Goal: Information Seeking & Learning: Learn about a topic

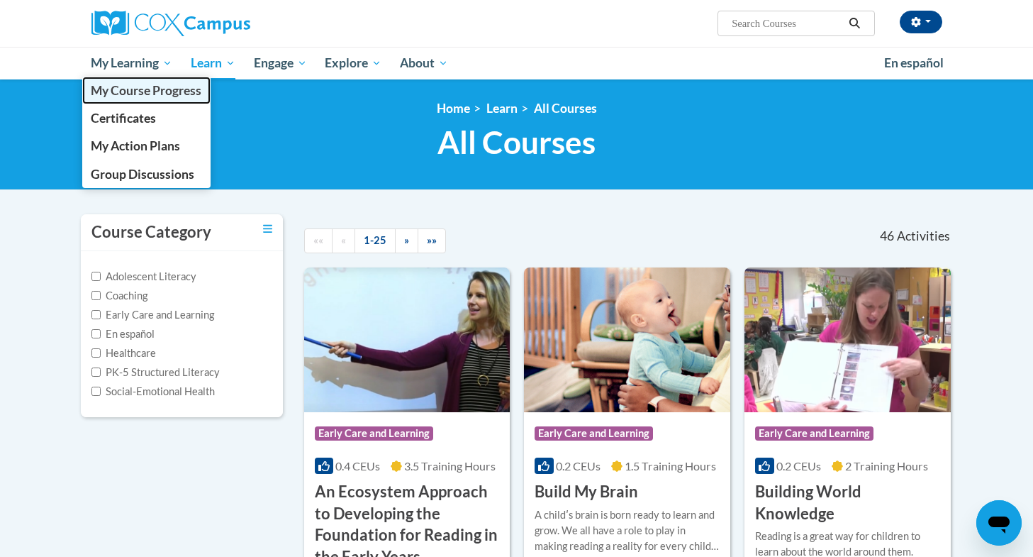
click at [163, 97] on span "My Course Progress" at bounding box center [146, 90] width 111 height 15
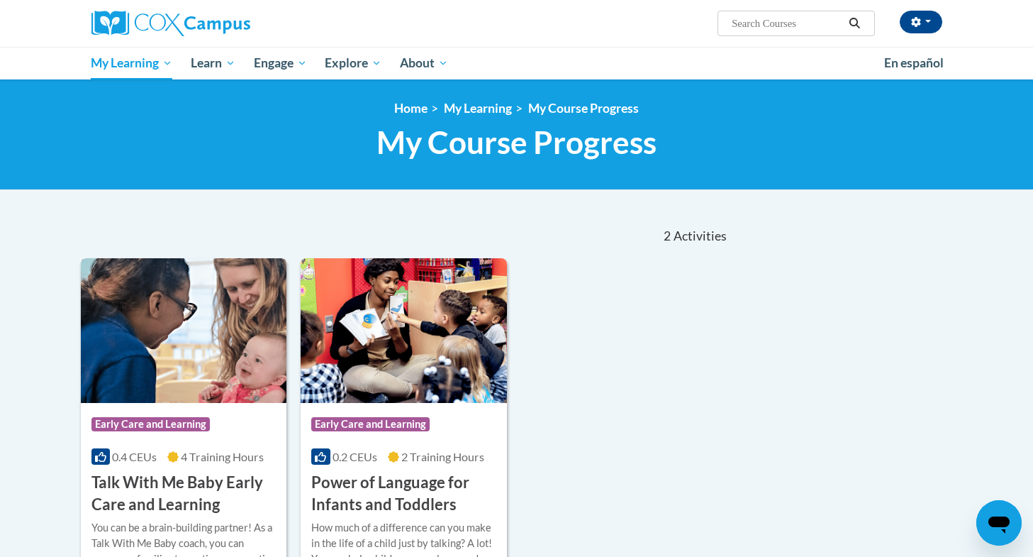
click at [216, 335] on img at bounding box center [184, 330] width 206 height 145
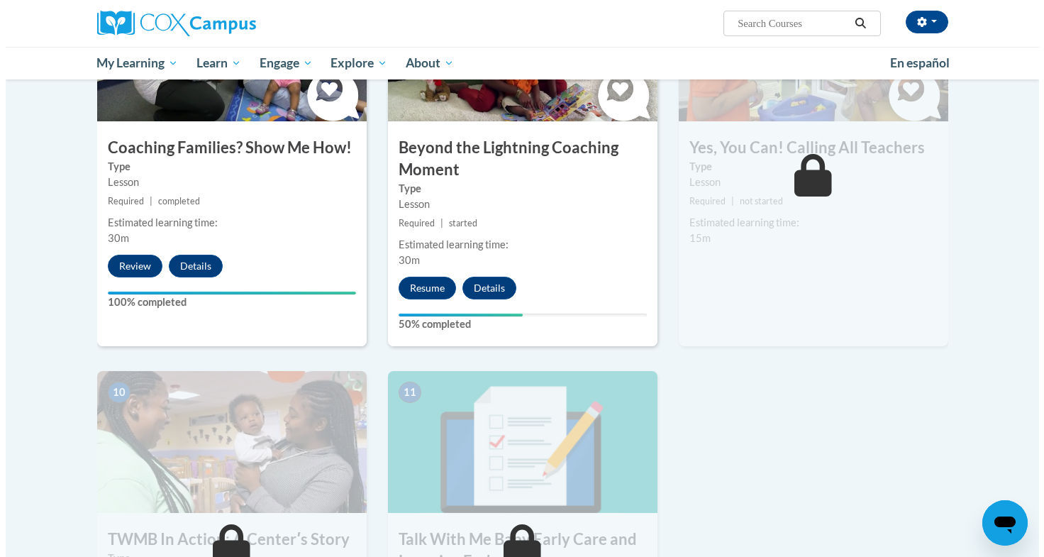
scroll to position [1126, 0]
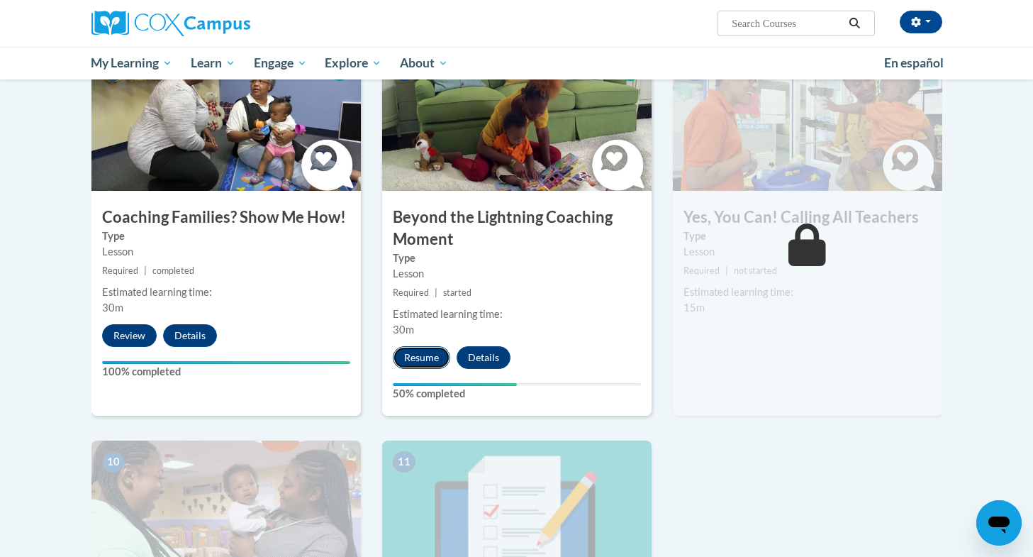
click at [416, 346] on button "Resume" at bounding box center [421, 357] width 57 height 23
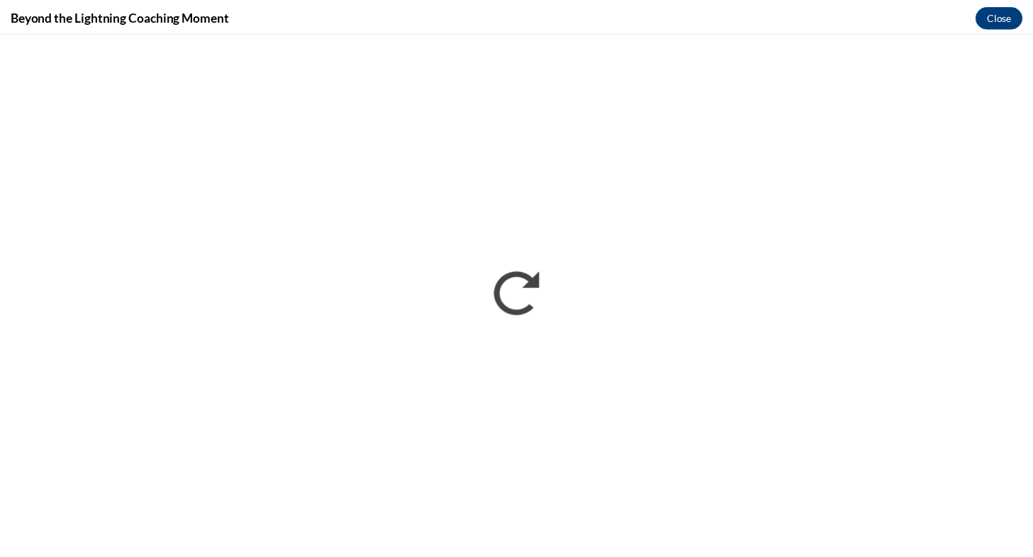
scroll to position [0, 0]
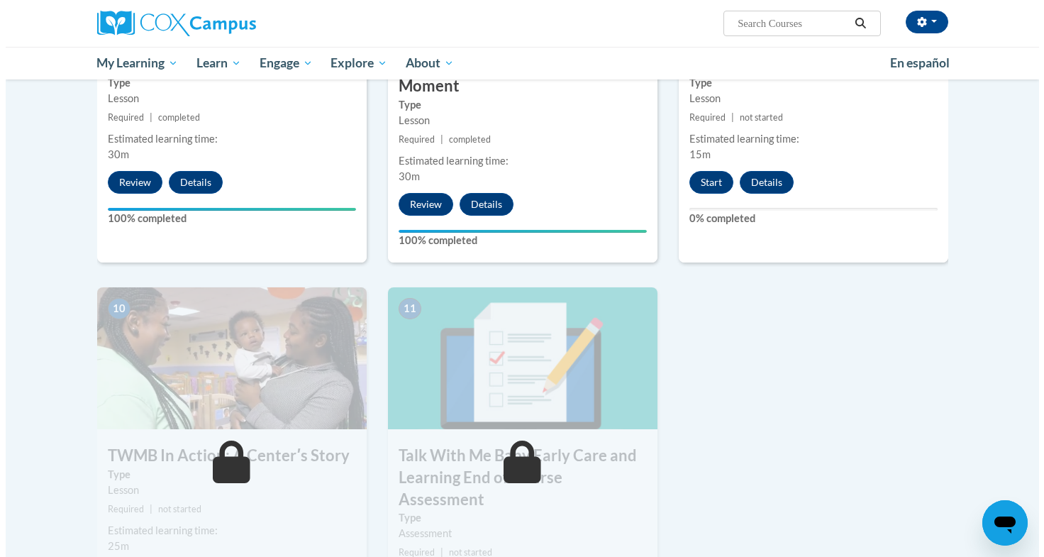
scroll to position [1280, 0]
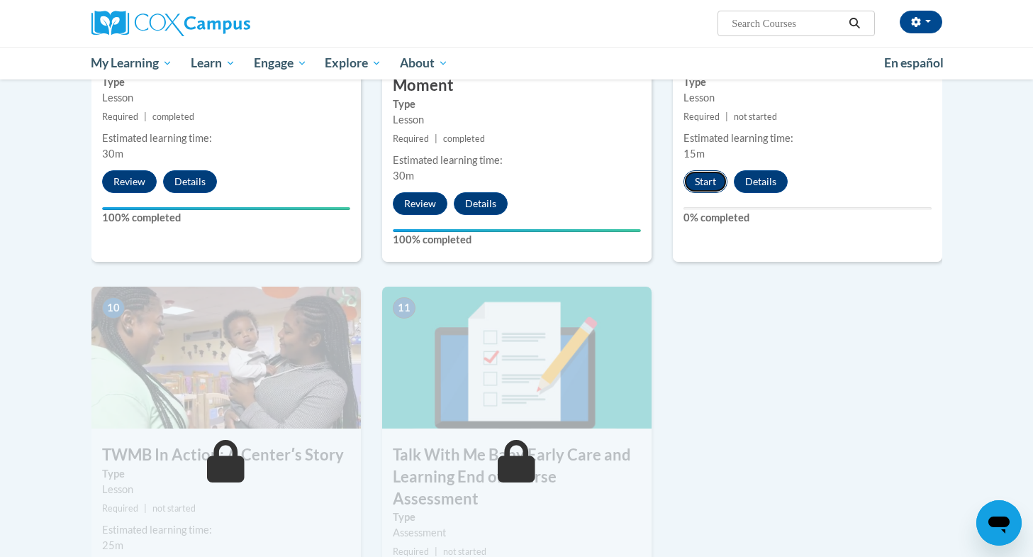
click at [696, 170] on button "Start" at bounding box center [706, 181] width 44 height 23
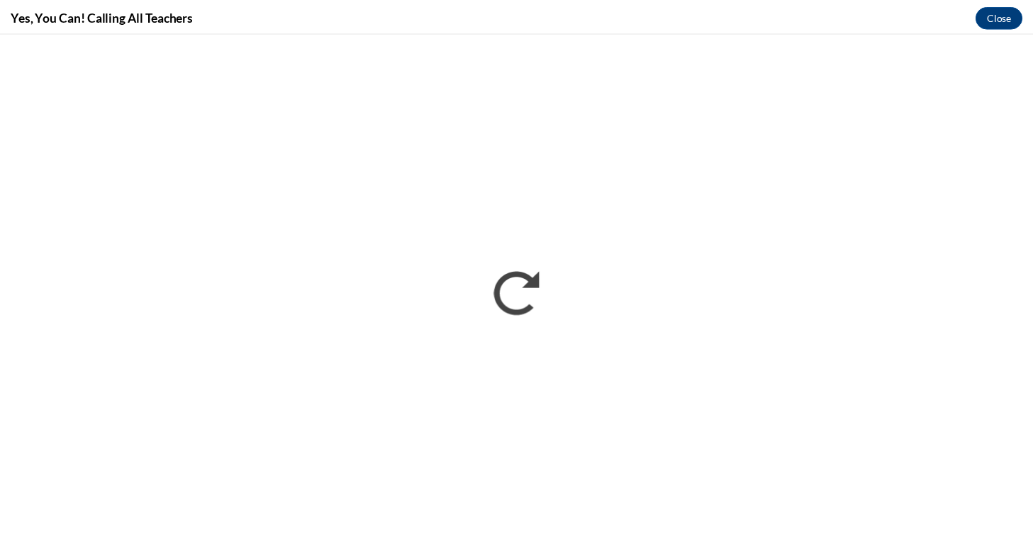
scroll to position [0, 0]
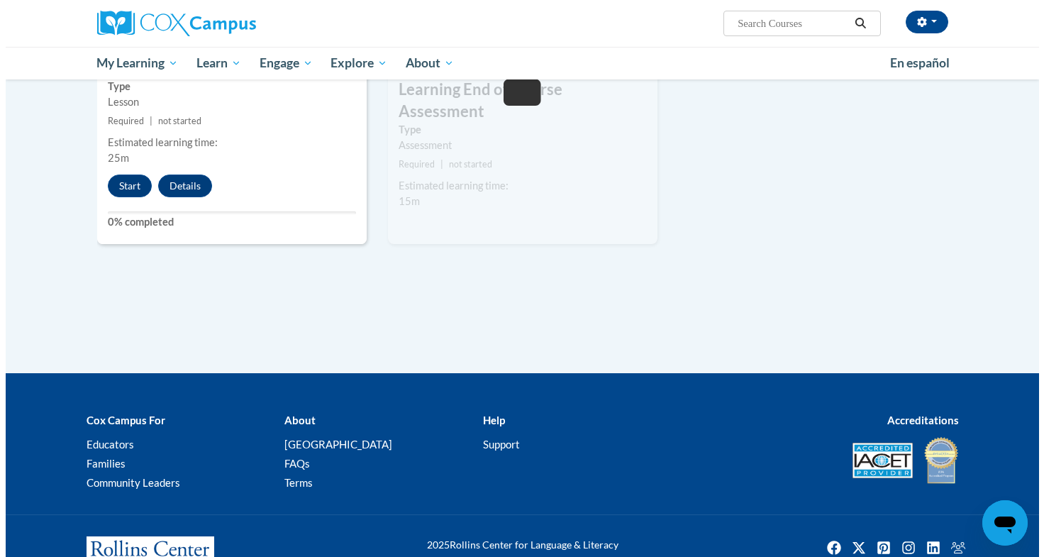
scroll to position [1695, 0]
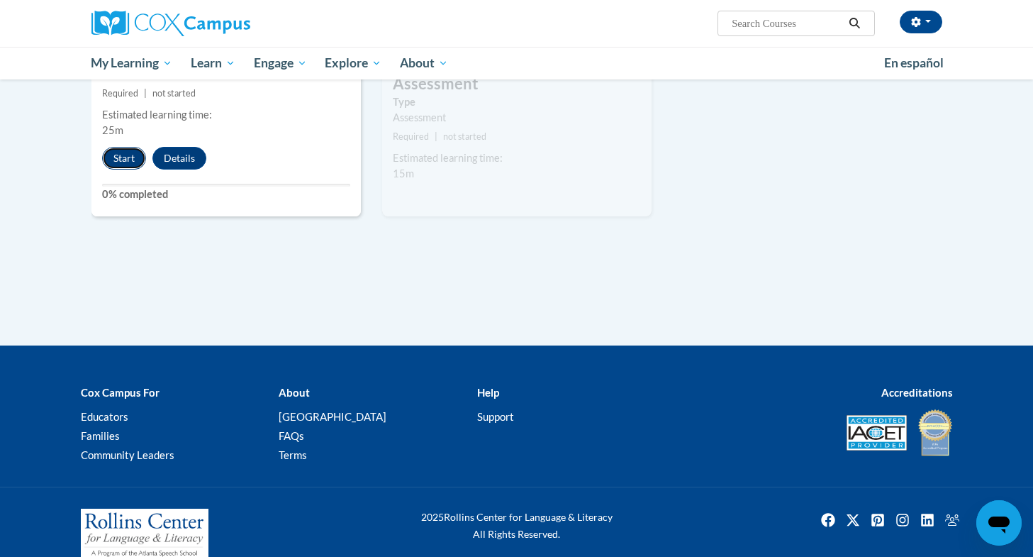
click at [125, 147] on button "Start" at bounding box center [124, 158] width 44 height 23
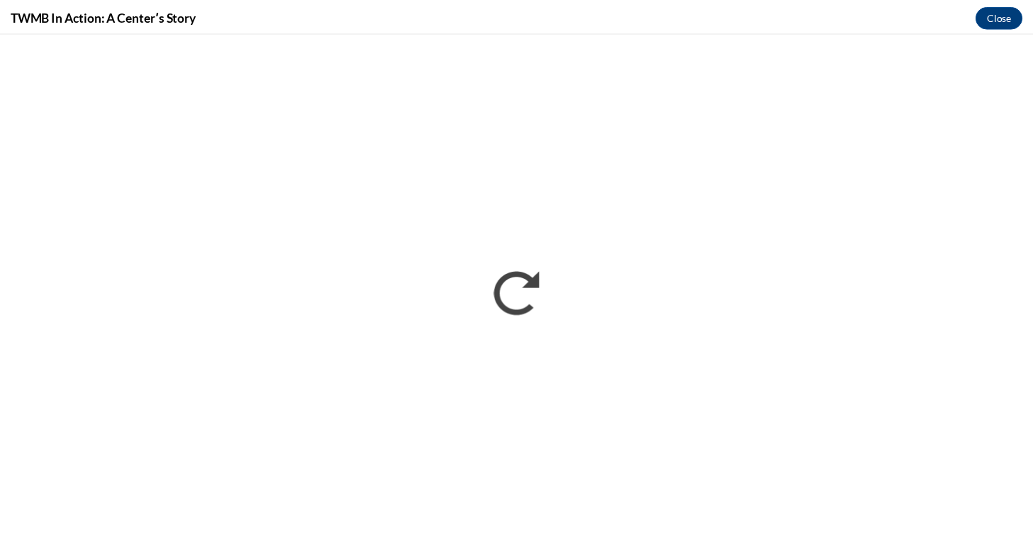
scroll to position [0, 0]
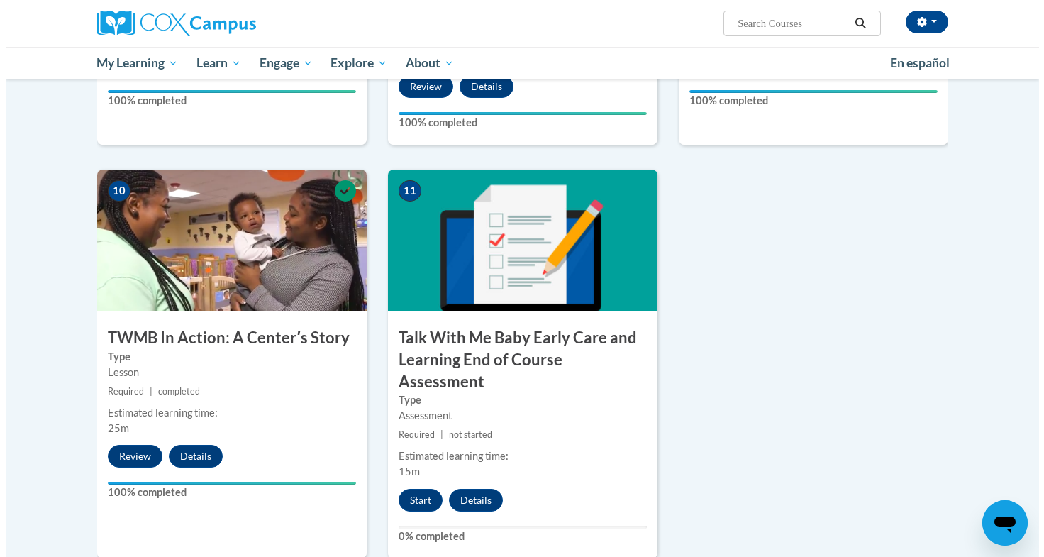
scroll to position [1399, 0]
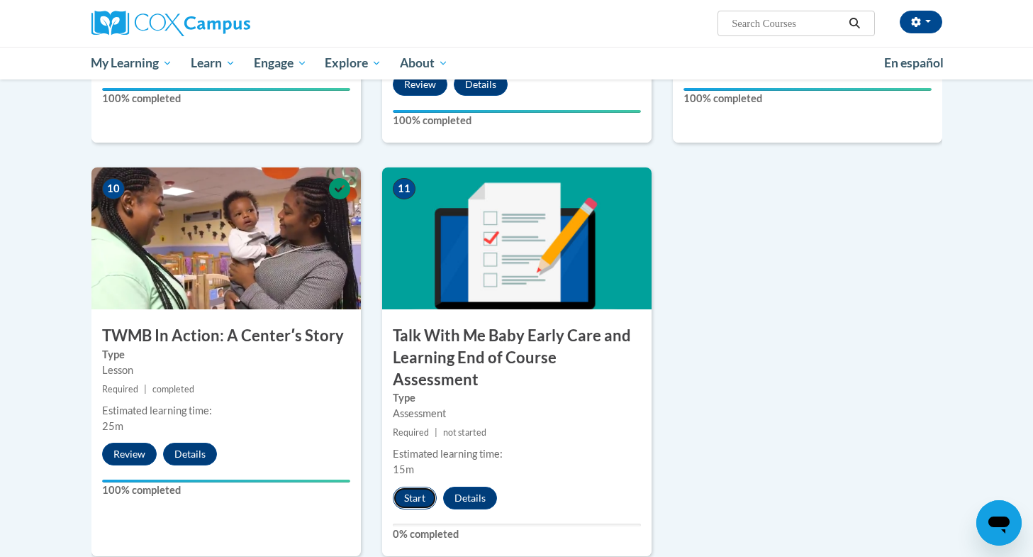
click at [416, 486] on button "Start" at bounding box center [415, 497] width 44 height 23
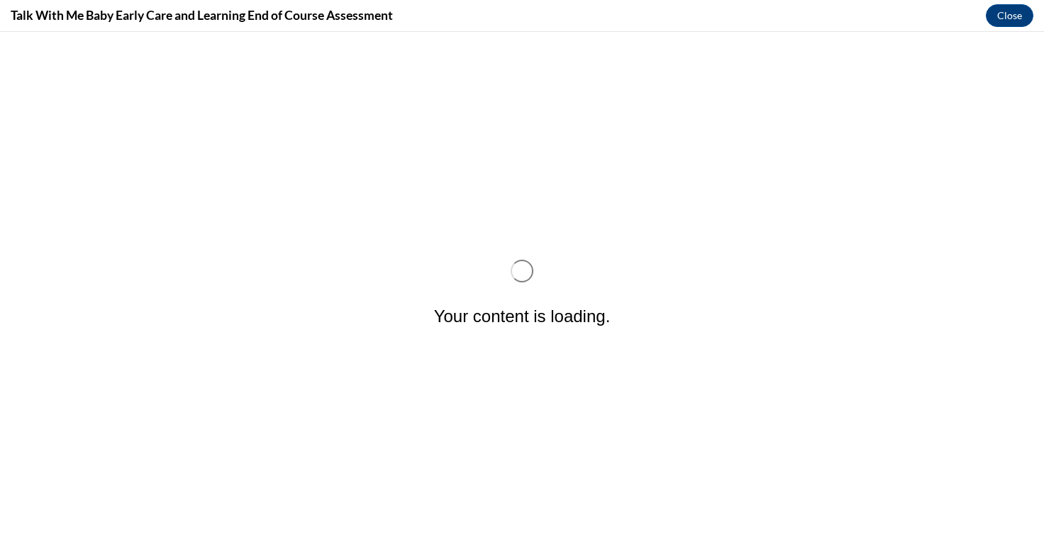
scroll to position [0, 0]
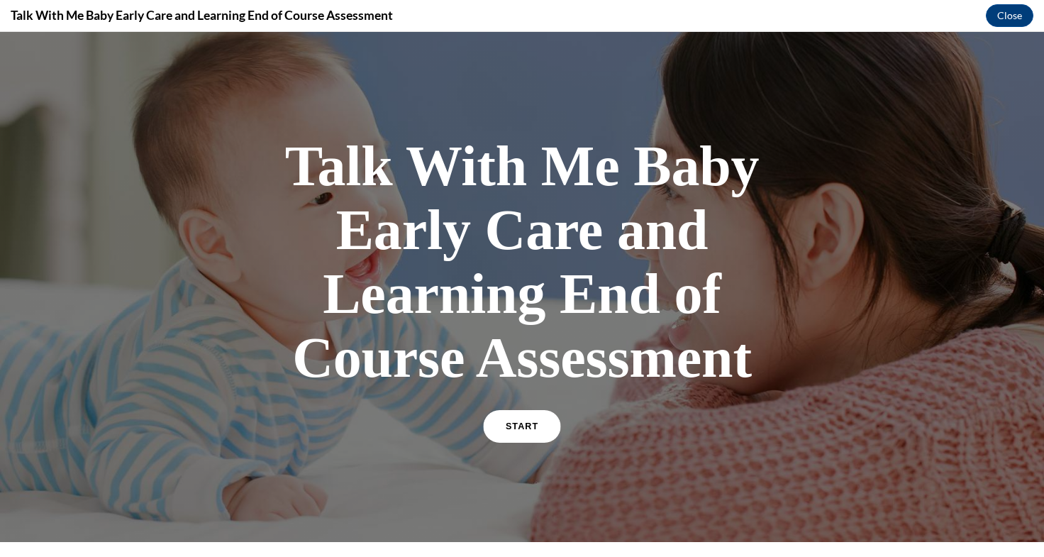
click at [530, 416] on link "START" at bounding box center [521, 426] width 77 height 33
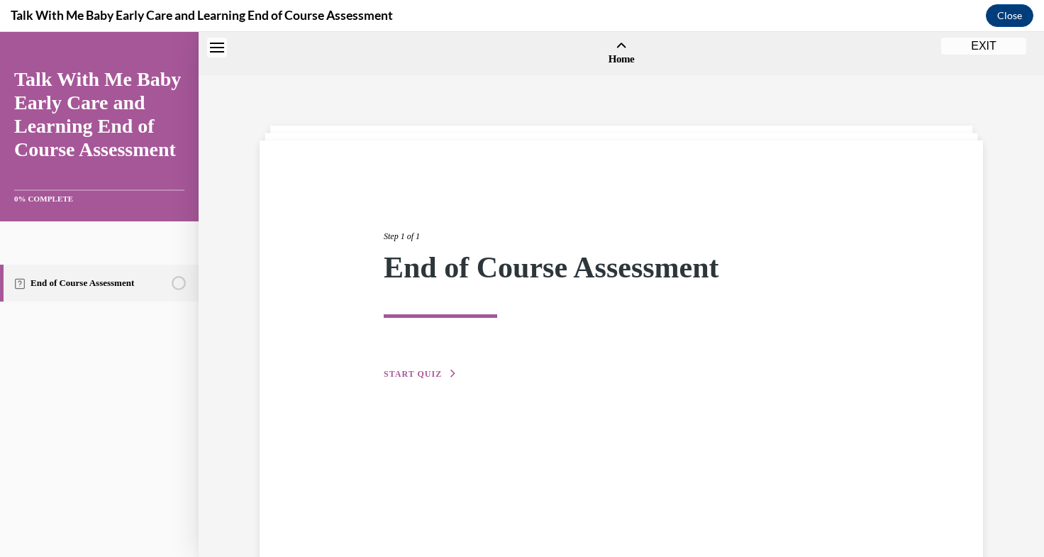
scroll to position [44, 0]
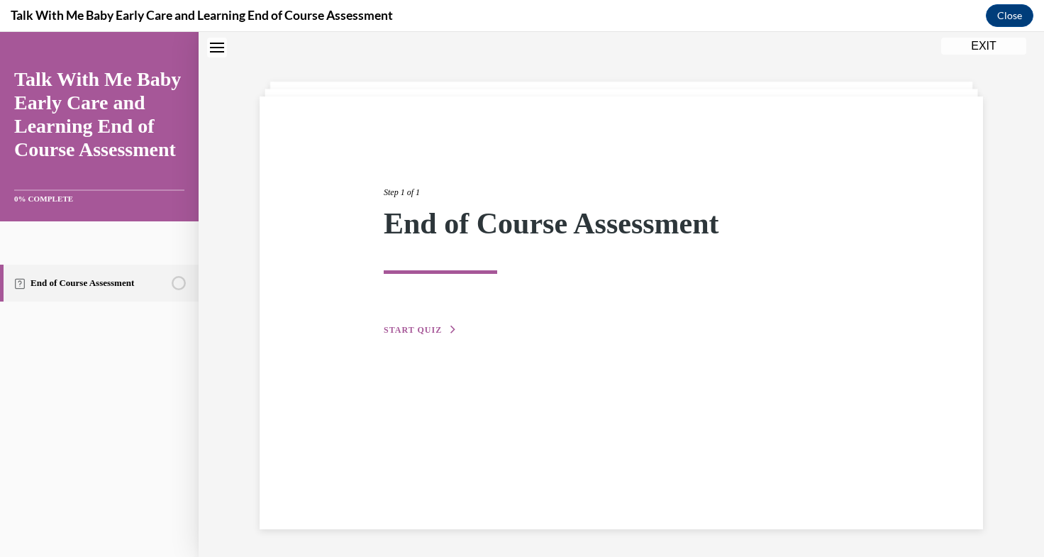
click at [414, 335] on button "START QUIZ" at bounding box center [421, 329] width 74 height 13
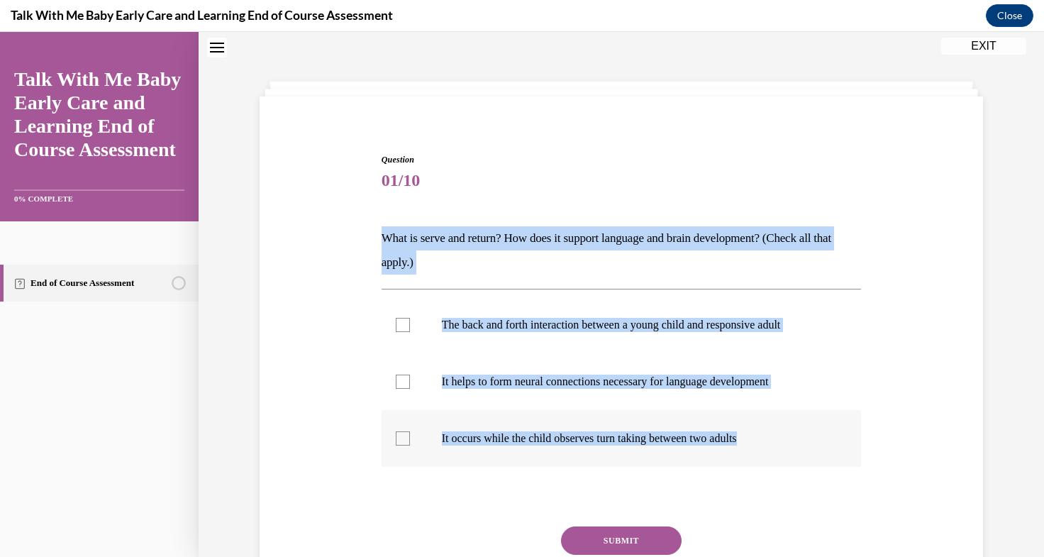
drag, startPoint x: 373, startPoint y: 235, endPoint x: 796, endPoint y: 445, distance: 471.9
click at [796, 445] on div "Question 01/10 What is serve and return? How does it support language and brain…" at bounding box center [621, 387] width 487 height 511
copy div "What is serve and return? How does it support language and brain development? (…"
click at [396, 321] on div at bounding box center [403, 325] width 14 height 14
click at [396, 321] on input "The back and forth interaction between a young child and responsive adult" at bounding box center [403, 325] width 14 height 14
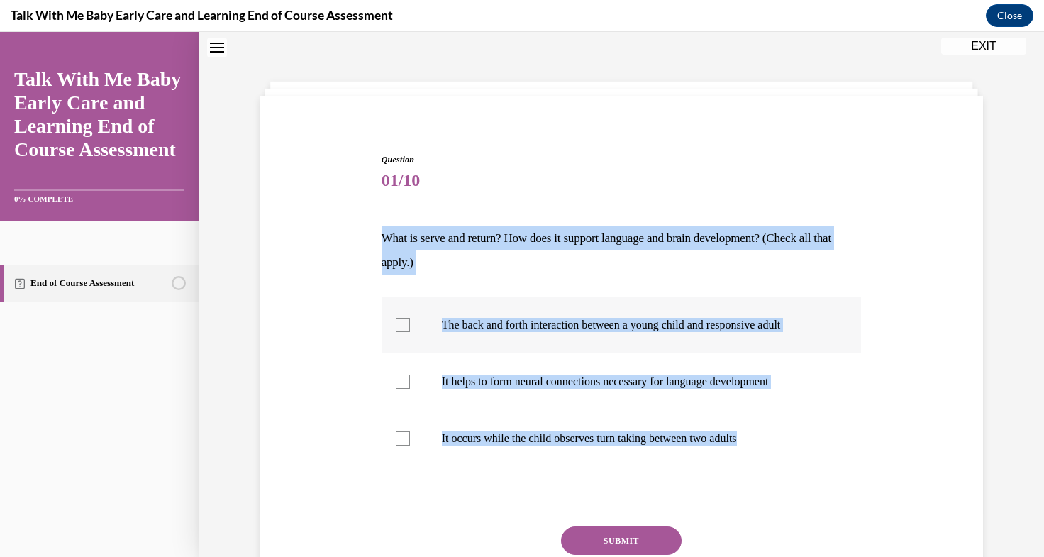
checkbox input "true"
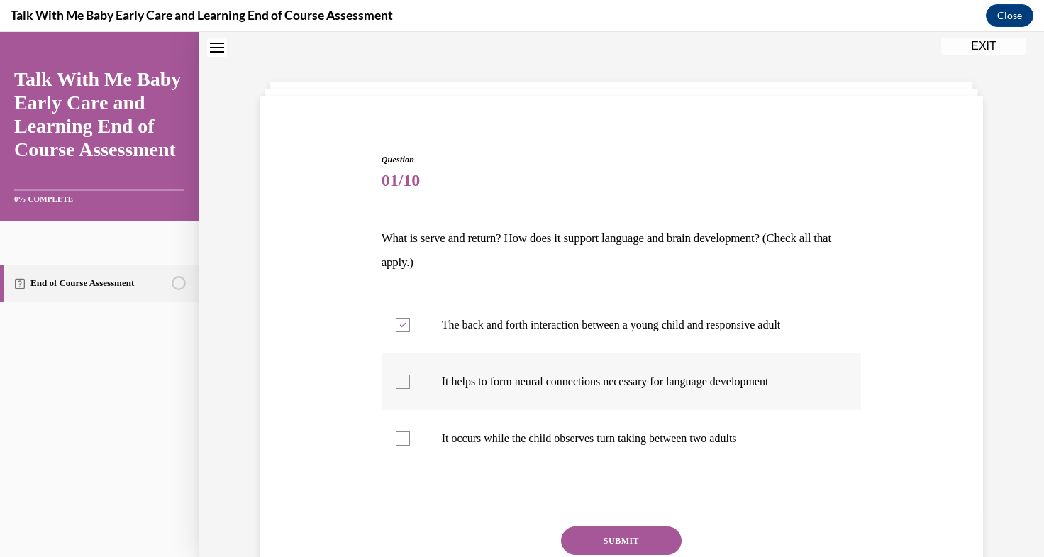
click at [404, 380] on div at bounding box center [403, 381] width 14 height 14
click at [404, 380] on input "It helps to form neural connections necessary for language development" at bounding box center [403, 381] width 14 height 14
checkbox input "true"
click at [613, 535] on button "SUBMIT" at bounding box center [621, 540] width 121 height 28
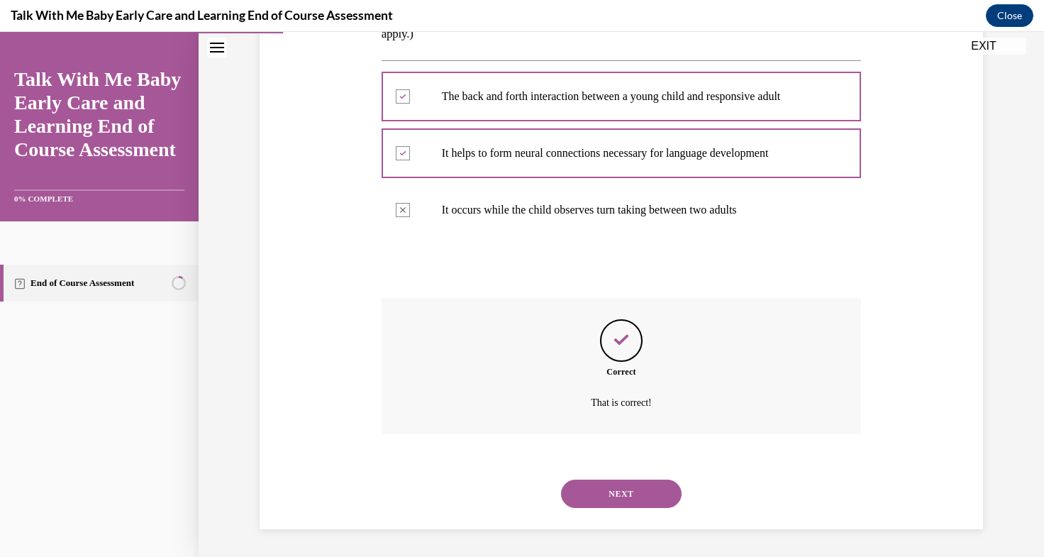
scroll to position [273, 0]
click at [623, 499] on button "NEXT" at bounding box center [621, 493] width 121 height 28
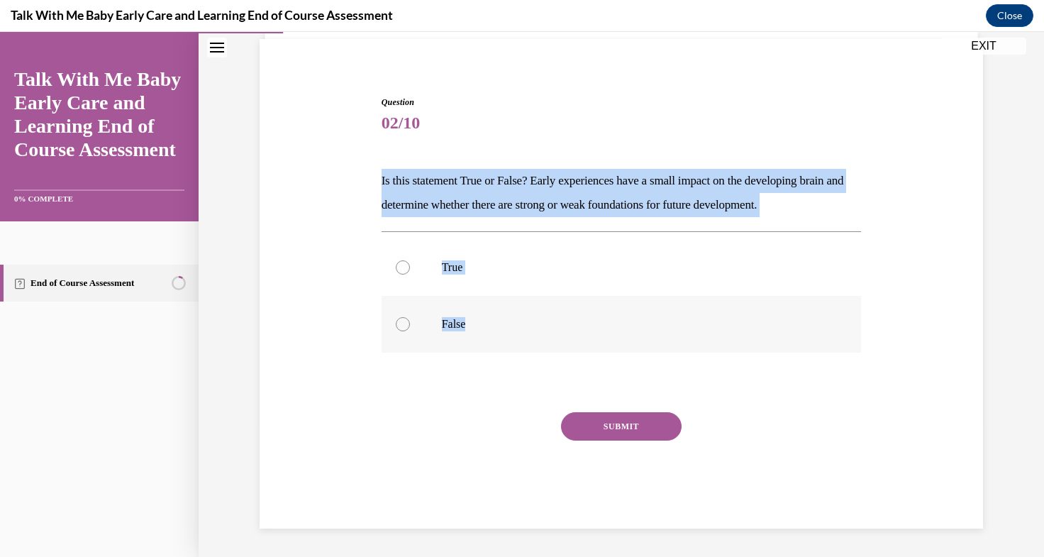
drag, startPoint x: 435, startPoint y: 221, endPoint x: 533, endPoint y: 328, distance: 145.1
click at [533, 328] on div "Question 02/10 Is this statement True or False? Early experiences have a small …" at bounding box center [621, 301] width 487 height 454
copy div "Is this statement True or False? Early experiences have a small impact on the d…"
click at [397, 326] on div at bounding box center [403, 324] width 14 height 14
click at [397, 326] on input "False" at bounding box center [403, 324] width 14 height 14
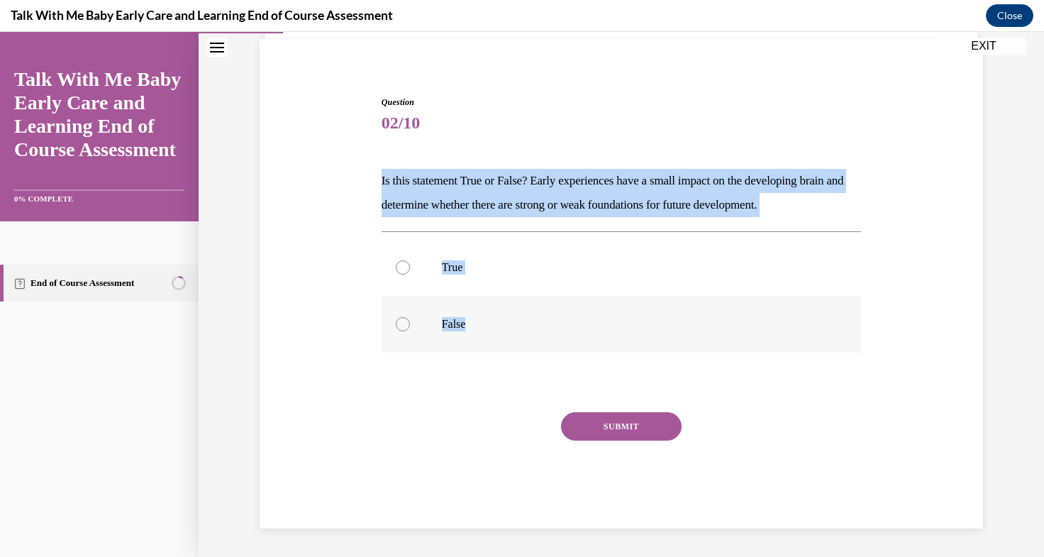
radio input "true"
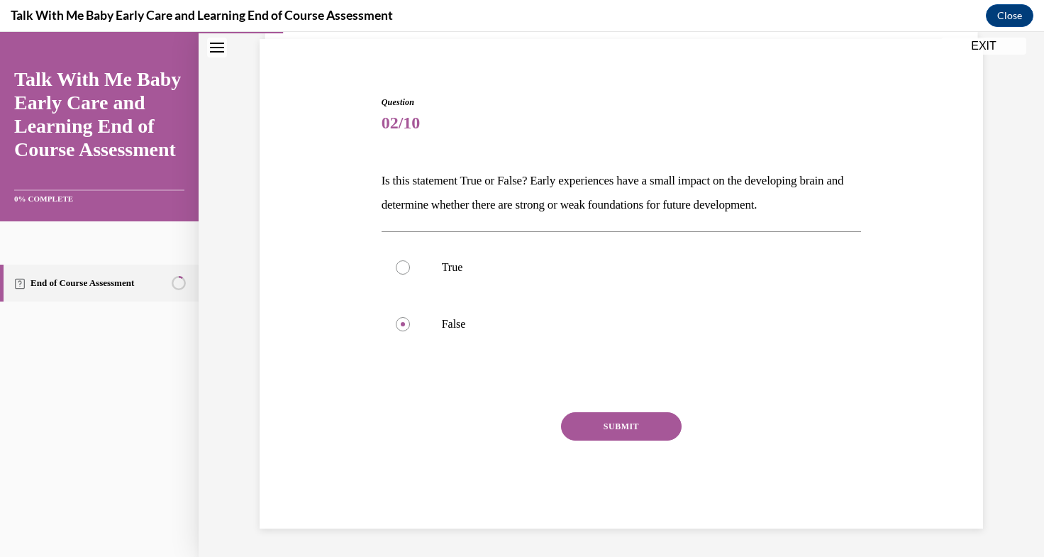
click at [602, 433] on button "SUBMIT" at bounding box center [621, 426] width 121 height 28
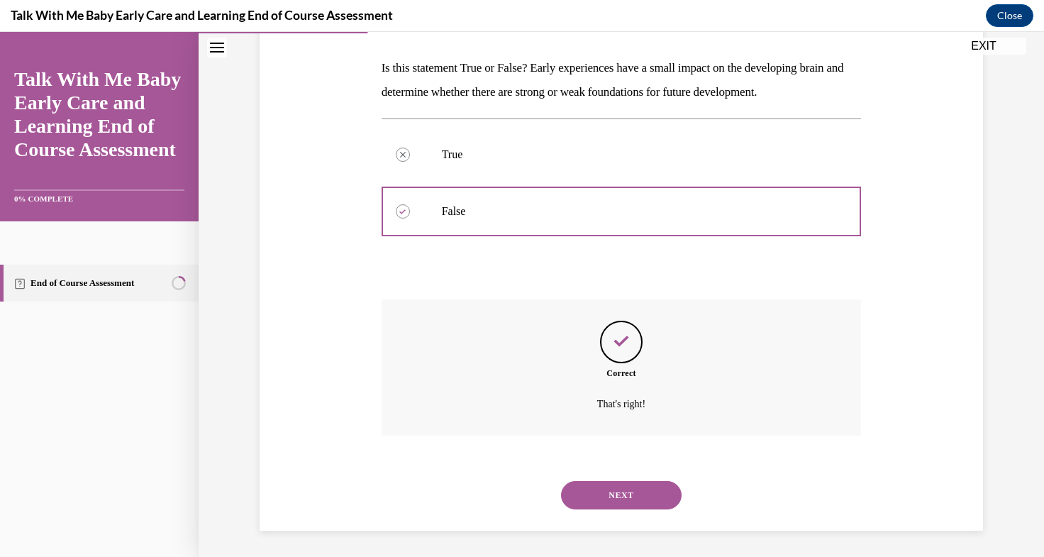
scroll to position [216, 0]
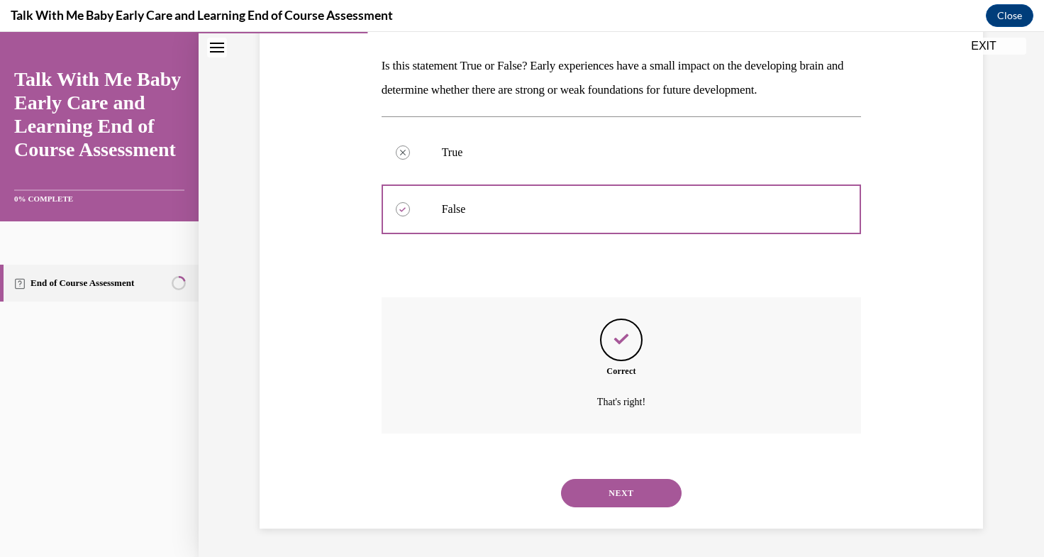
click at [608, 493] on button "NEXT" at bounding box center [621, 493] width 121 height 28
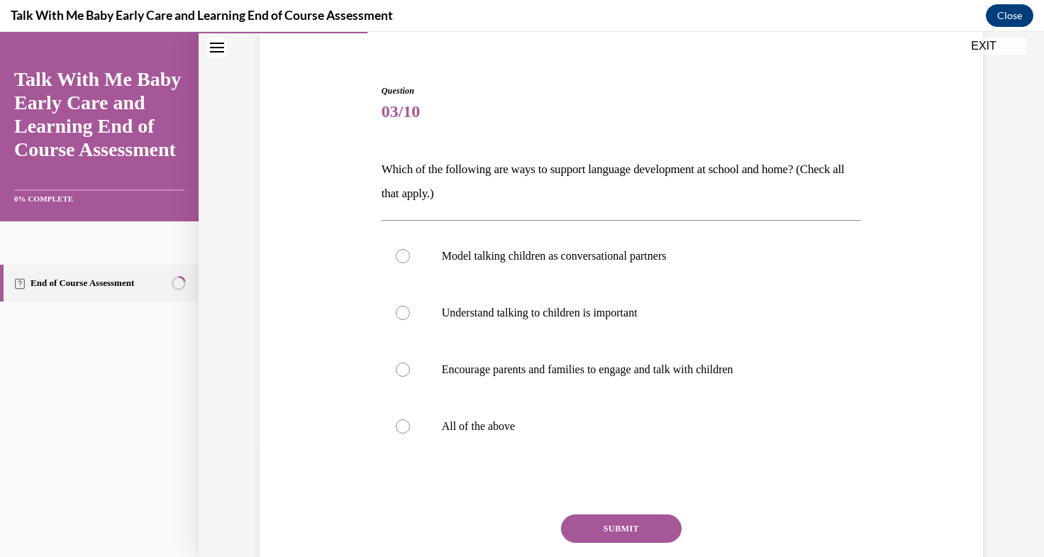
scroll to position [127, 0]
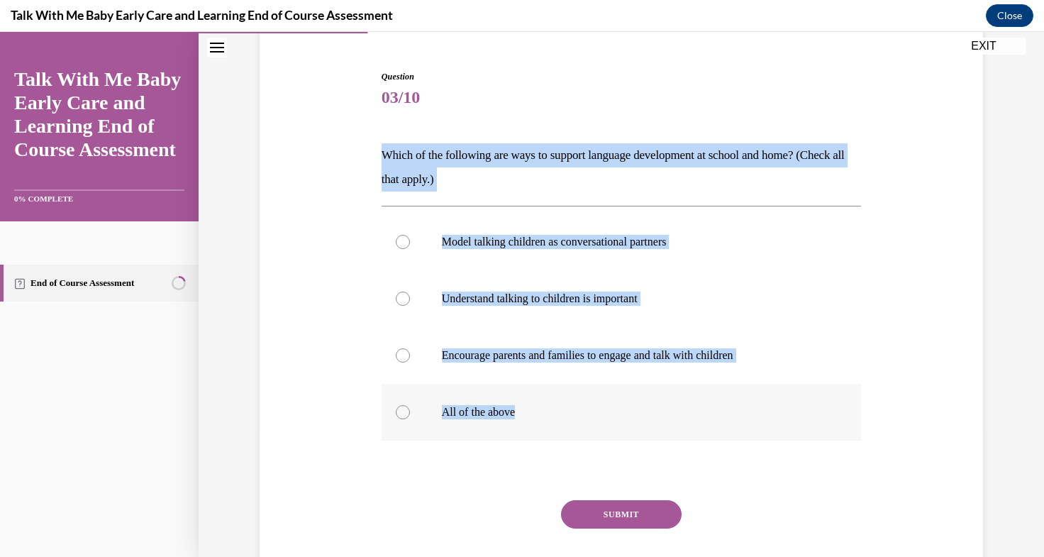
drag, startPoint x: 371, startPoint y: 149, endPoint x: 583, endPoint y: 423, distance: 346.8
click at [583, 423] on div "Question 03/10 Which of the following are ways to support language development …" at bounding box center [621, 322] width 730 height 589
copy div "Which of the following are ways to support language development at school and h…"
click at [438, 172] on p "Which of the following are ways to support language development at school and h…" at bounding box center [622, 167] width 480 height 48
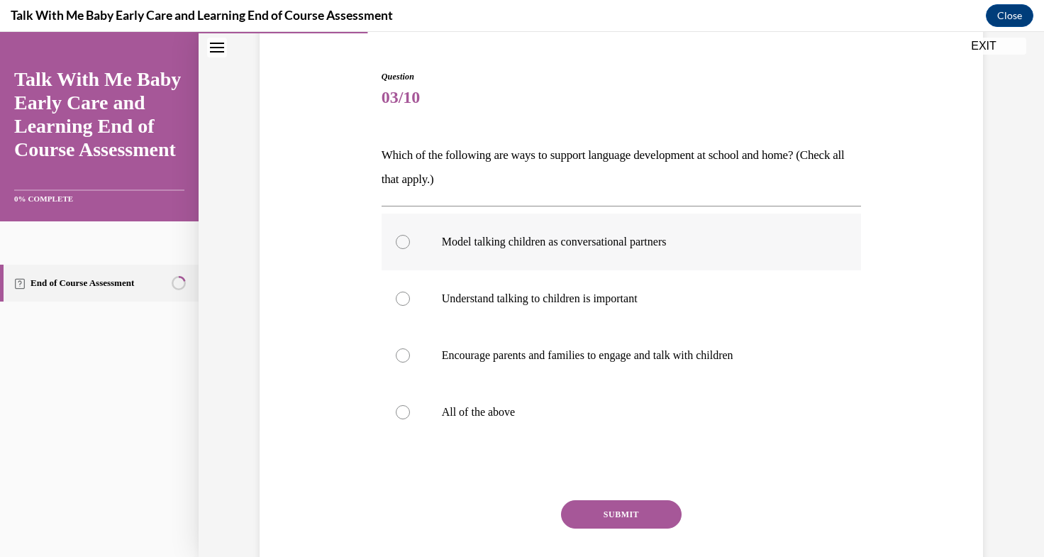
click at [457, 230] on label "Model talking children as conversational partners" at bounding box center [622, 241] width 480 height 57
click at [410, 235] on input "Model talking children as conversational partners" at bounding box center [403, 242] width 14 height 14
radio input "true"
click at [486, 311] on label "Understand talking to children is important" at bounding box center [622, 298] width 480 height 57
click at [410, 306] on input "Understand talking to children is important" at bounding box center [403, 298] width 14 height 14
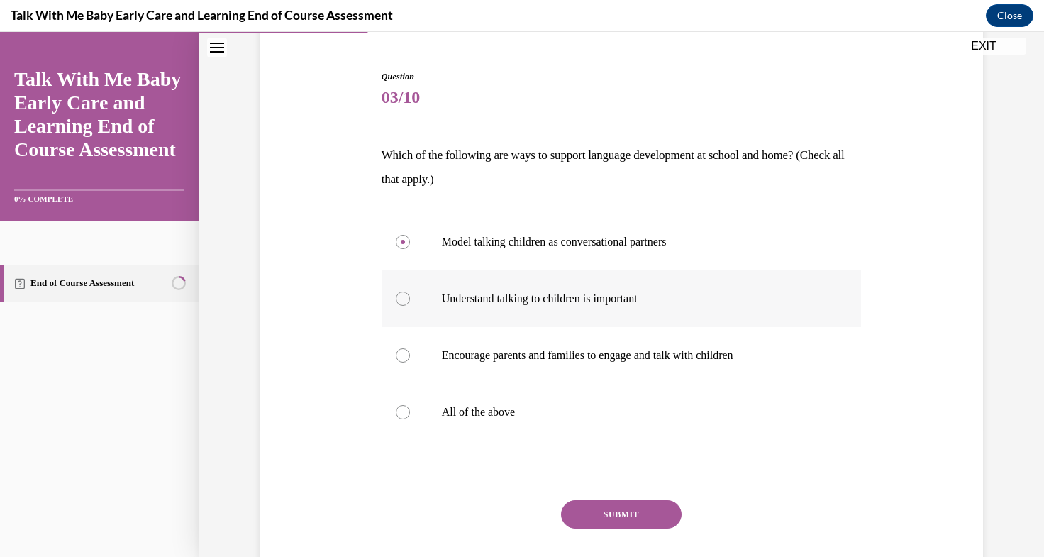
radio input "true"
click at [509, 348] on p "Encourage parents and families to engage and talk with children" at bounding box center [634, 355] width 384 height 14
click at [410, 348] on input "Encourage parents and families to engage and talk with children" at bounding box center [403, 355] width 14 height 14
radio input "true"
click at [533, 257] on label "Model talking children as conversational partners" at bounding box center [622, 241] width 480 height 57
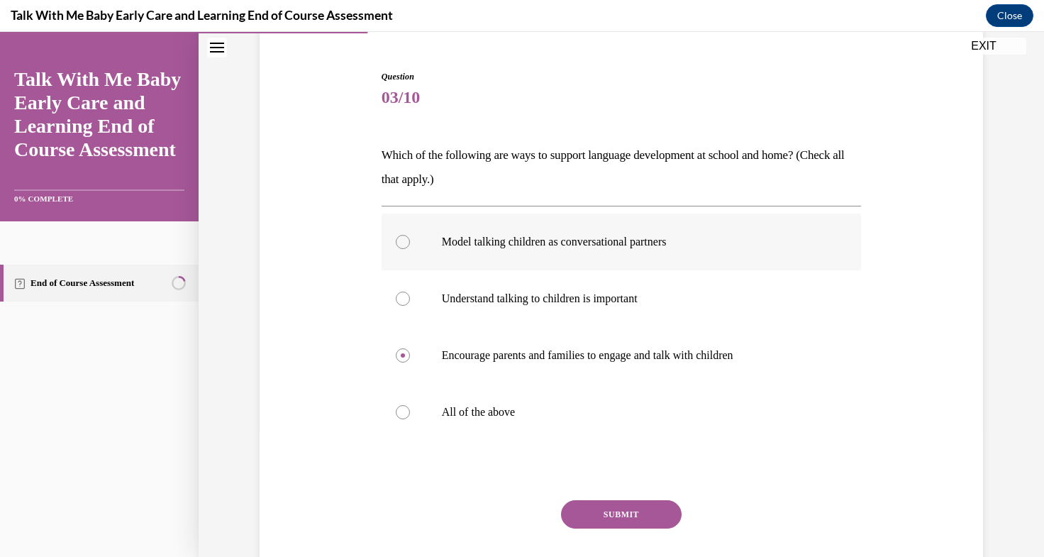
click at [410, 249] on input "Model talking children as conversational partners" at bounding box center [403, 242] width 14 height 14
radio input "true"
click at [495, 418] on p "All of the above" at bounding box center [634, 412] width 384 height 14
click at [410, 418] on input "All of the above" at bounding box center [403, 412] width 14 height 14
radio input "true"
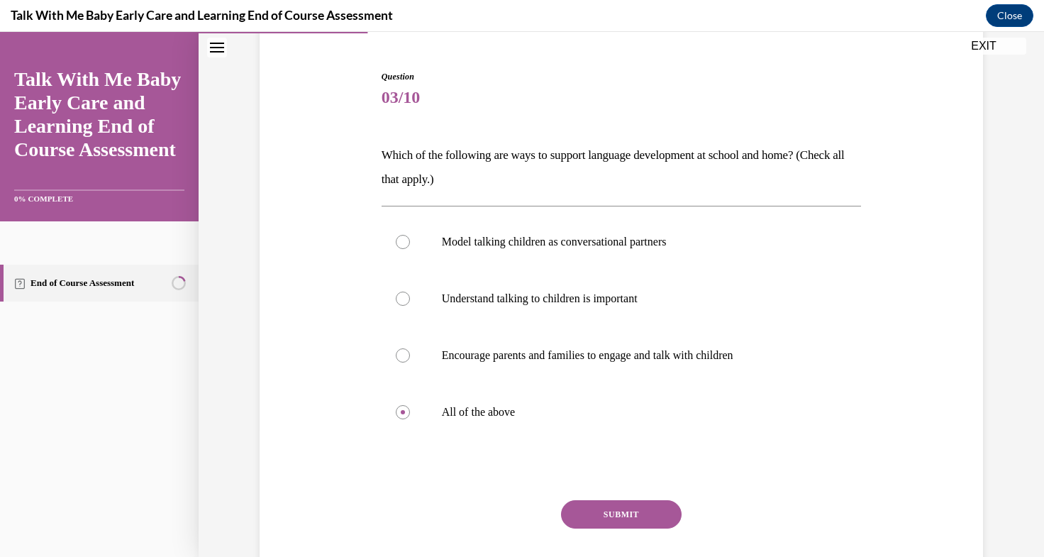
click at [589, 500] on button "SUBMIT" at bounding box center [621, 514] width 121 height 28
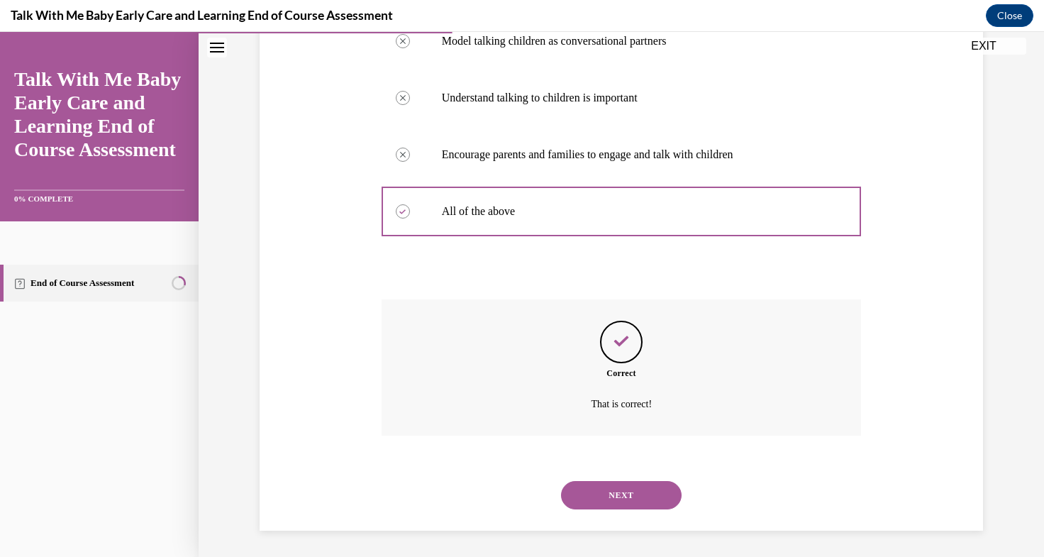
scroll to position [330, 0]
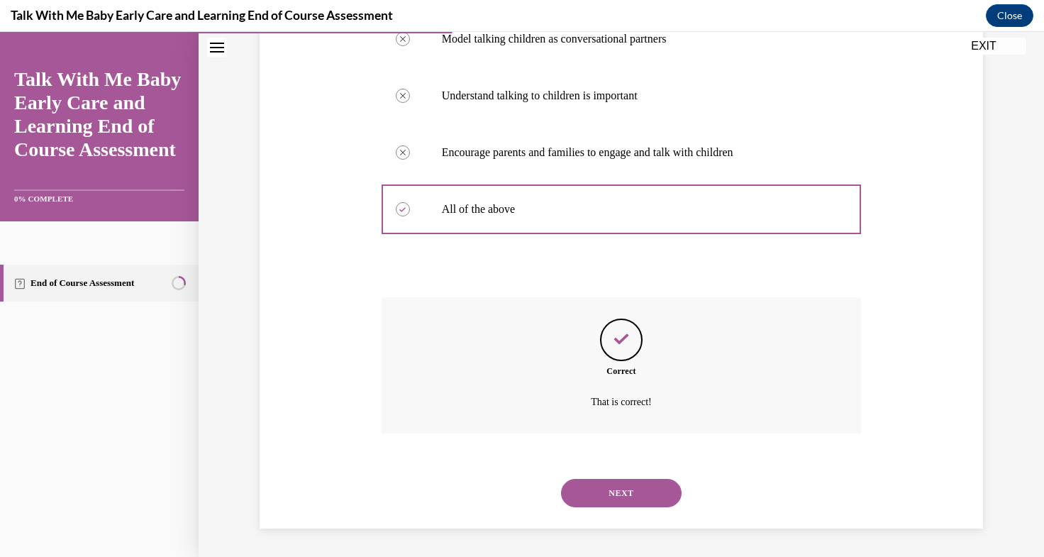
click at [595, 494] on button "NEXT" at bounding box center [621, 493] width 121 height 28
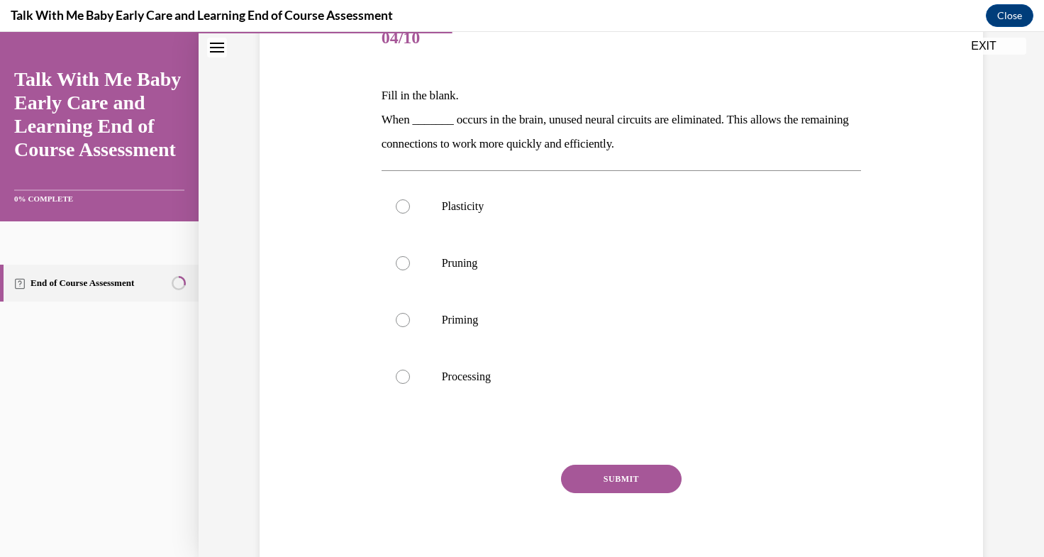
scroll to position [186, 0]
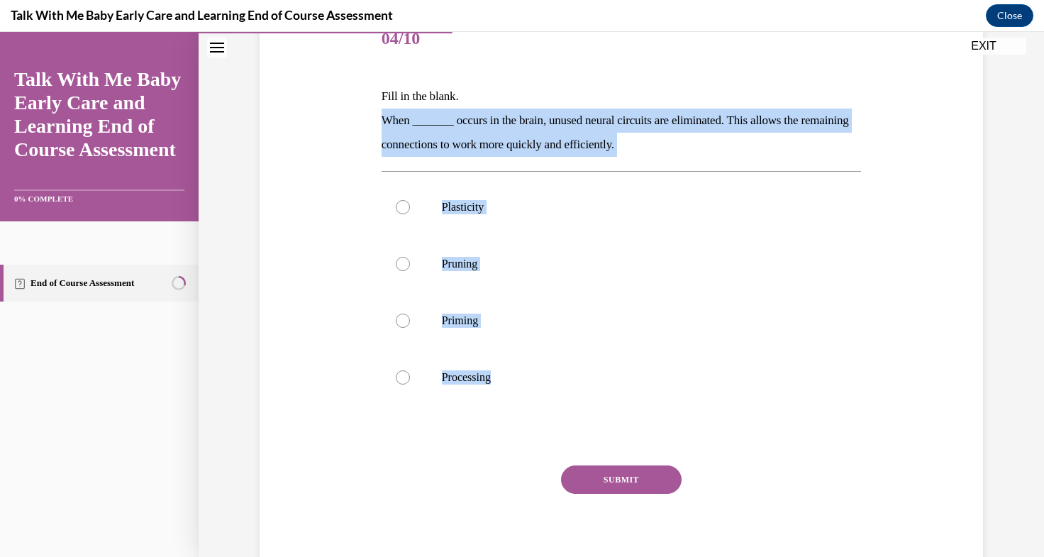
drag, startPoint x: 376, startPoint y: 115, endPoint x: 565, endPoint y: 426, distance: 364.4
click at [565, 426] on div "Question 04/10 Fill in the blank. When _______ occurs in the brain, unused neur…" at bounding box center [622, 296] width 480 height 570
copy div "When _______ occurs in the brain, unused neural circuits are eliminated. This a…"
click at [460, 260] on p "Pruning" at bounding box center [634, 264] width 384 height 14
click at [410, 260] on input "Pruning" at bounding box center [403, 264] width 14 height 14
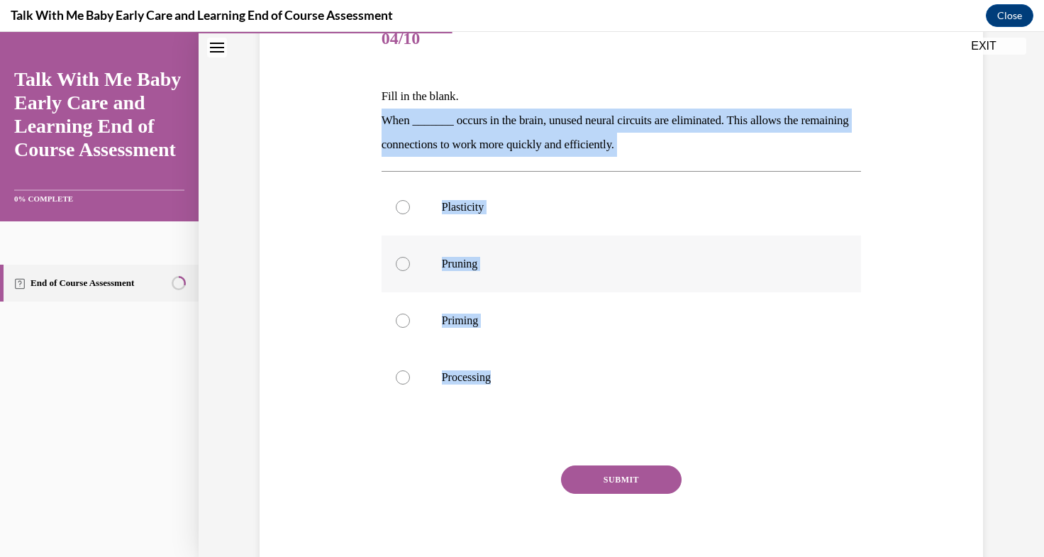
radio input "true"
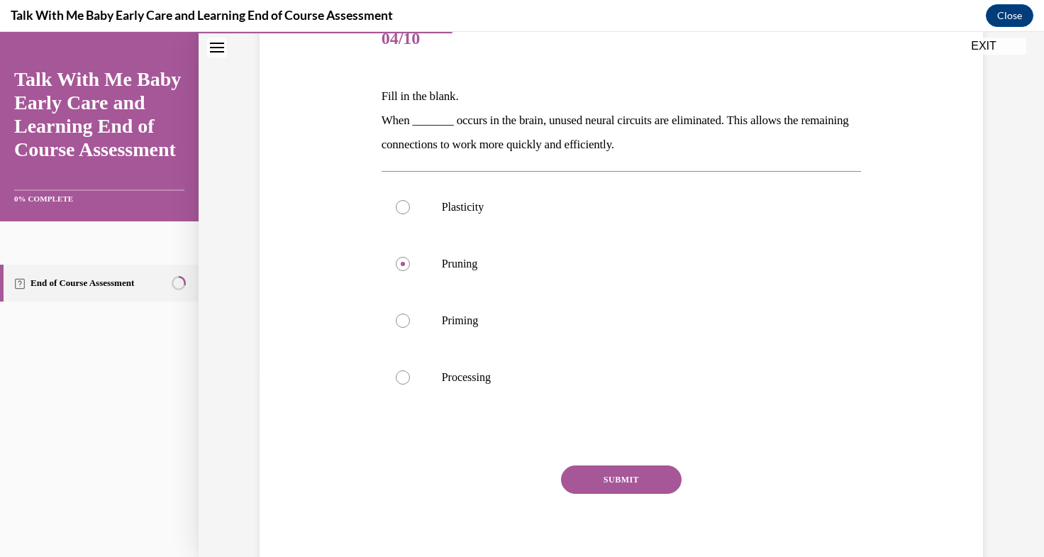
click at [620, 471] on button "SUBMIT" at bounding box center [621, 479] width 121 height 28
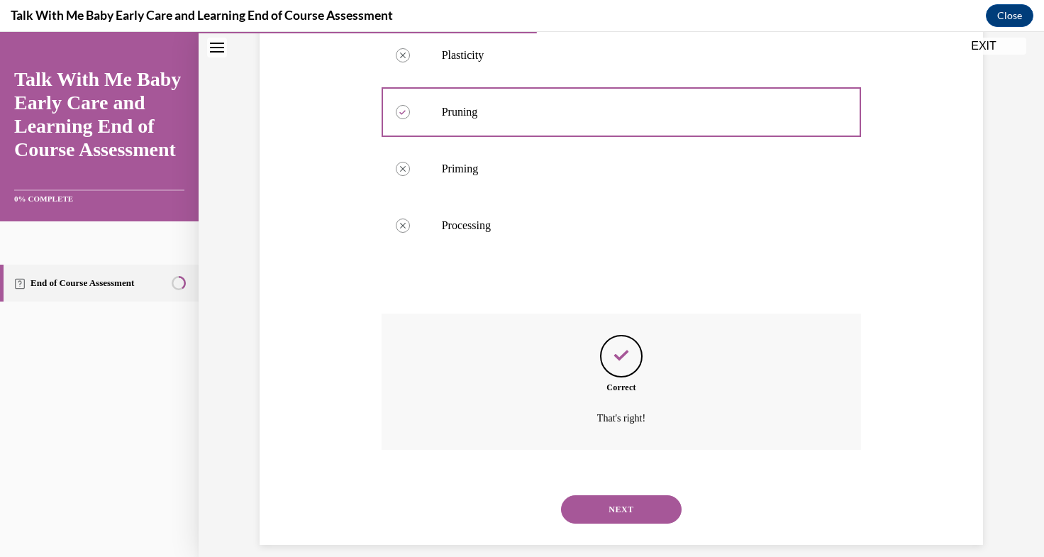
scroll to position [354, 0]
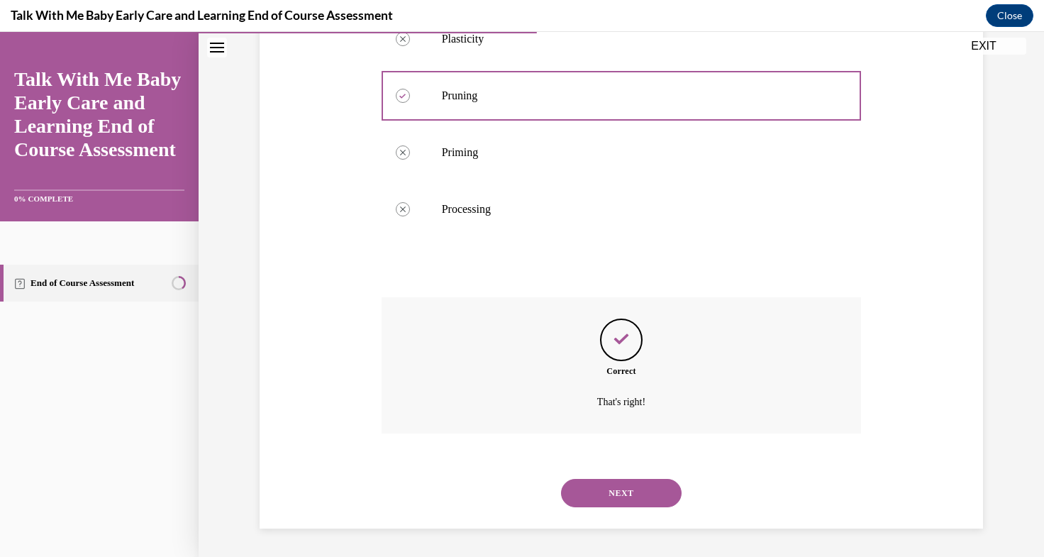
click at [606, 490] on button "NEXT" at bounding box center [621, 493] width 121 height 28
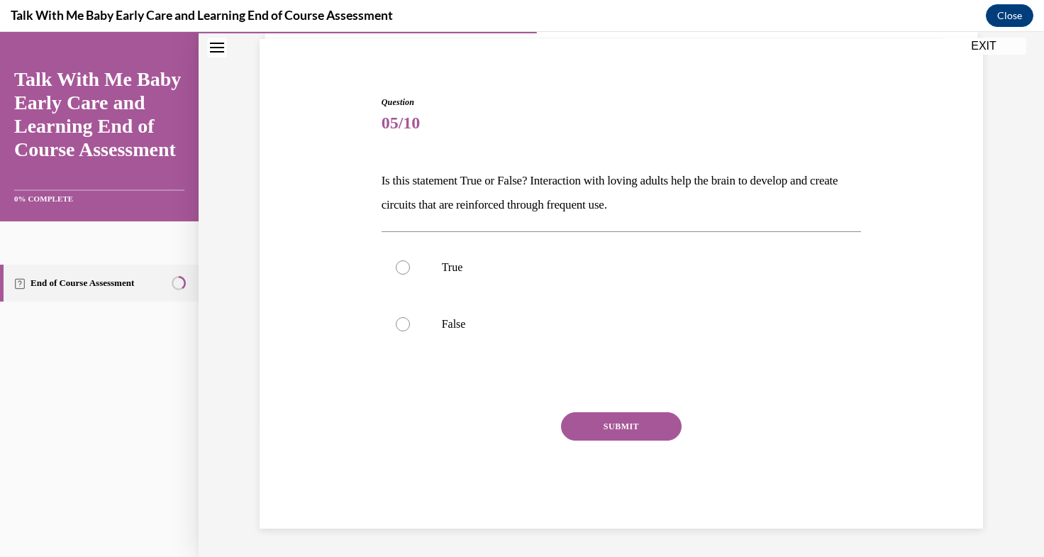
scroll to position [101, 0]
drag, startPoint x: 443, startPoint y: 195, endPoint x: 680, endPoint y: 208, distance: 238.0
click at [680, 208] on div "Question 05/10 Is this statement True or False? Interaction with loving adults …" at bounding box center [621, 301] width 487 height 454
copy p "Is this statement True or False? Interaction with loving adults help the brain …"
click at [433, 256] on label "True" at bounding box center [622, 267] width 480 height 57
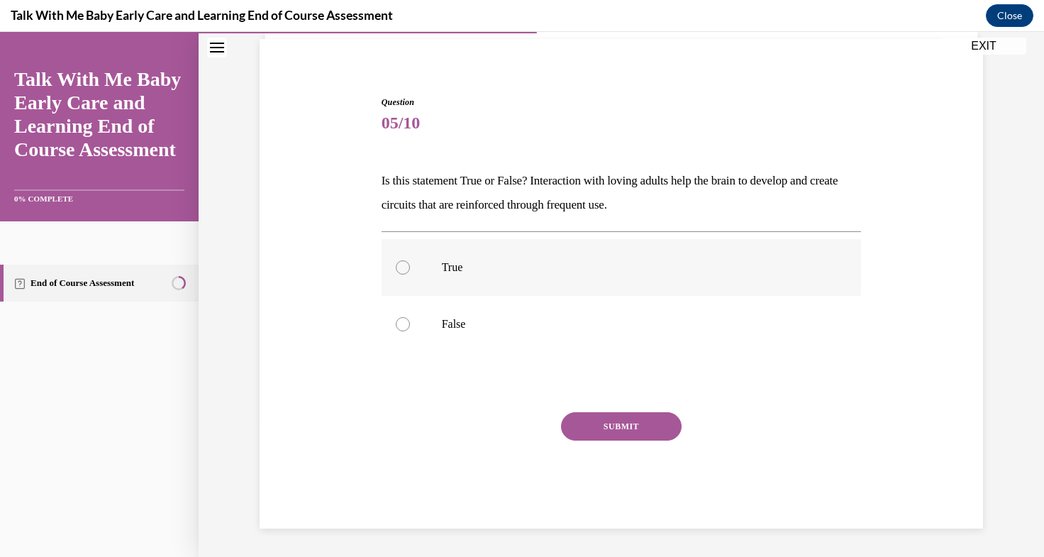
click at [410, 260] on input "True" at bounding box center [403, 267] width 14 height 14
radio input "true"
click at [604, 426] on button "SUBMIT" at bounding box center [621, 426] width 121 height 28
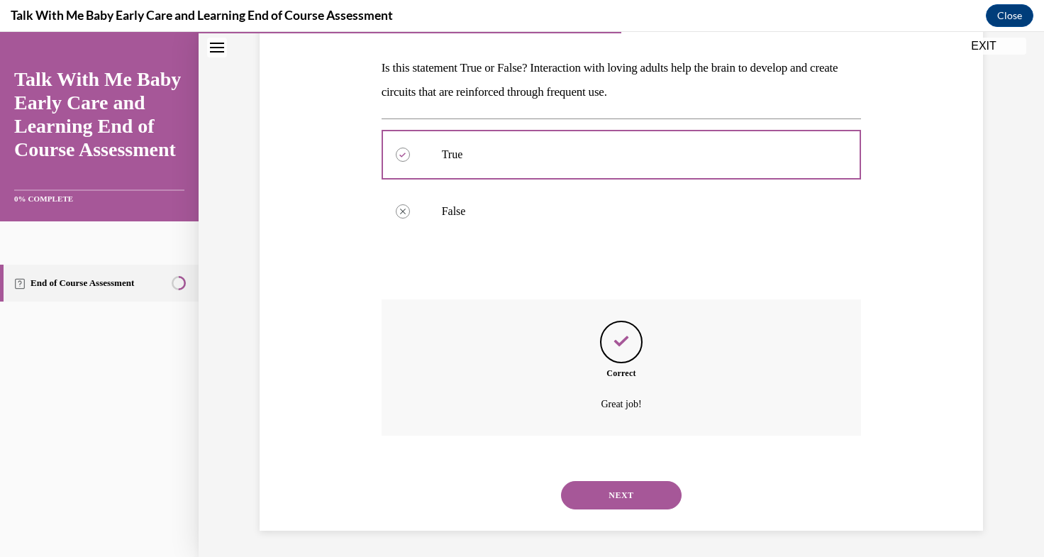
scroll to position [216, 0]
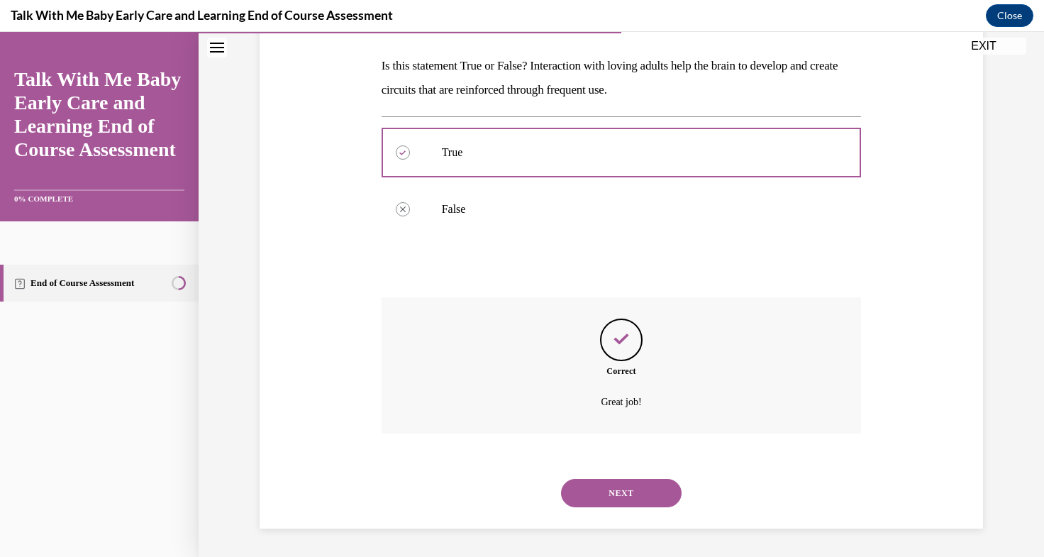
click at [595, 496] on button "NEXT" at bounding box center [621, 493] width 121 height 28
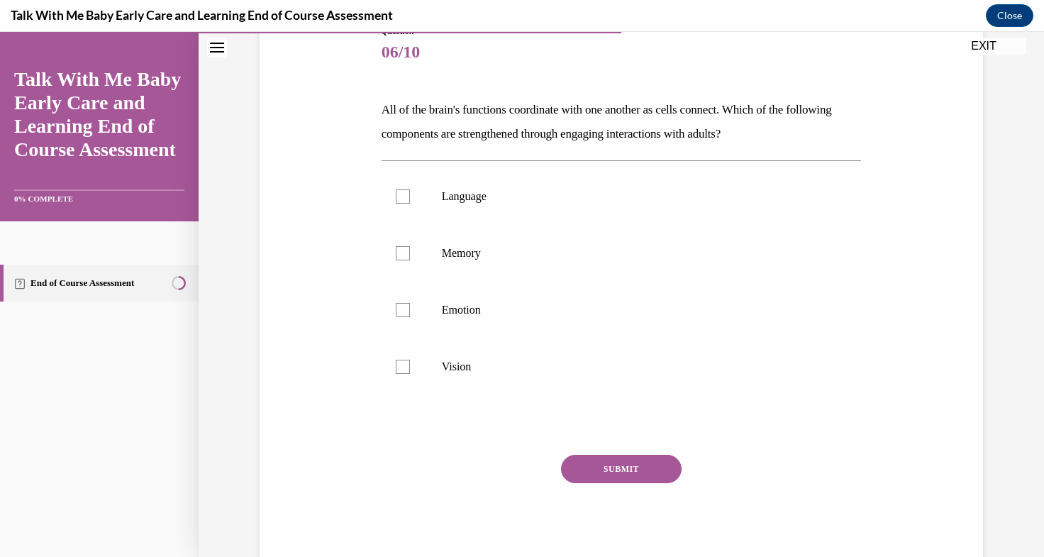
scroll to position [172, 0]
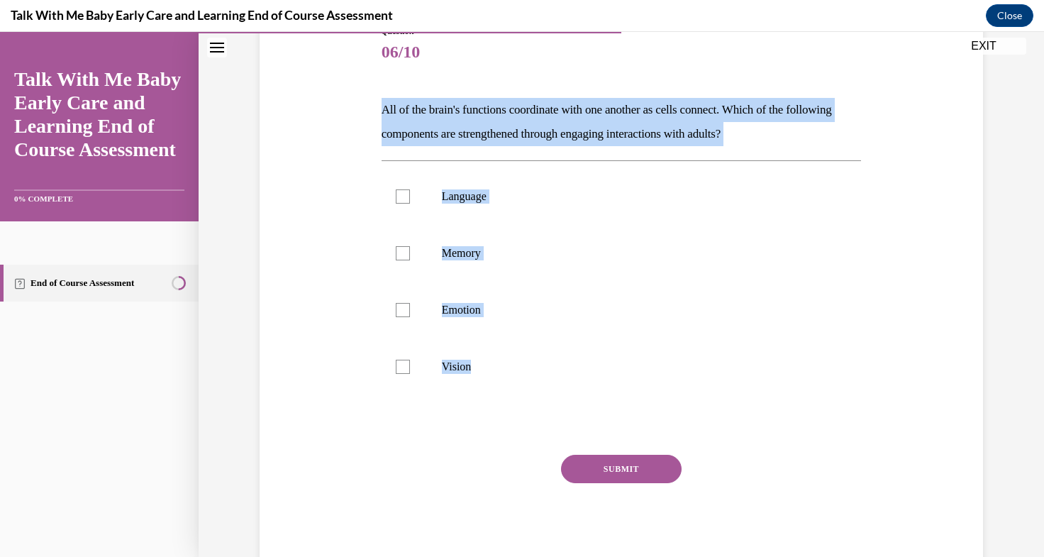
drag, startPoint x: 387, startPoint y: 120, endPoint x: 561, endPoint y: 435, distance: 360.3
click at [561, 435] on div "Question 06/10 All of the brain's functions coordinate with one another as cell…" at bounding box center [621, 287] width 487 height 567
copy div "All of the brain's functions coordinate with one another as cells connect. Whic…"
click at [389, 205] on label "Language" at bounding box center [622, 196] width 480 height 57
click at [396, 204] on input "Language" at bounding box center [403, 196] width 14 height 14
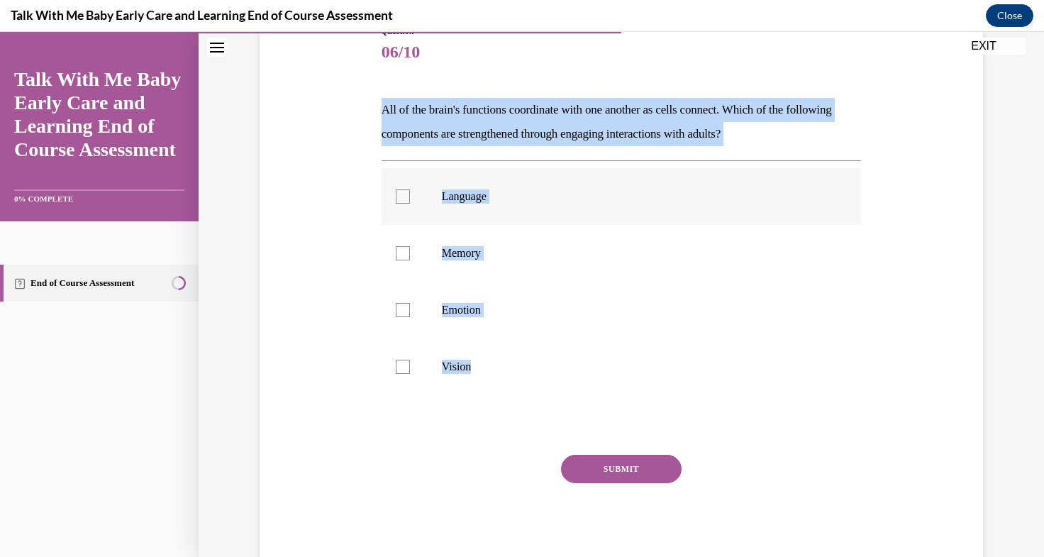
checkbox input "true"
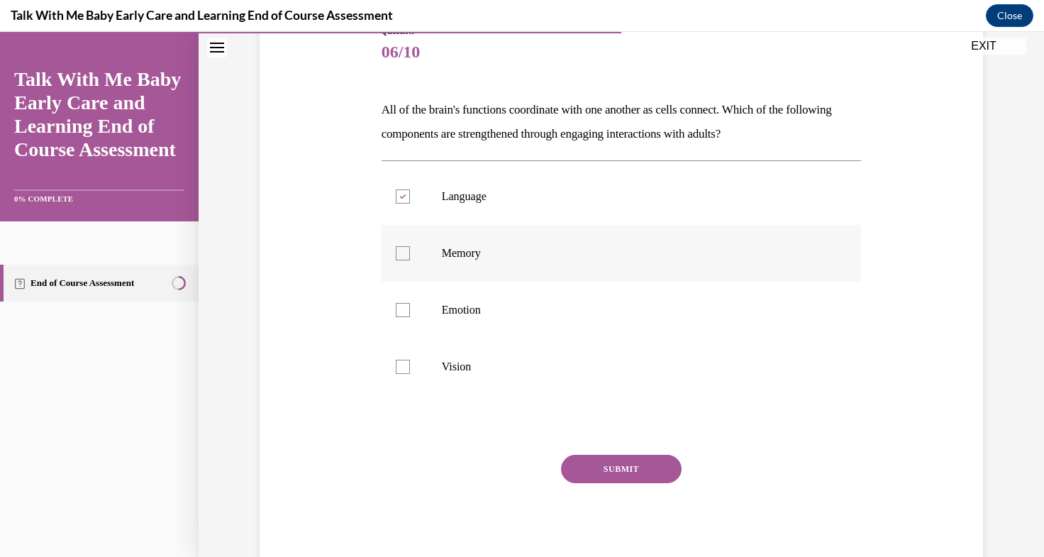
click at [393, 262] on label "Memory" at bounding box center [622, 253] width 480 height 57
click at [396, 260] on input "Memory" at bounding box center [403, 253] width 14 height 14
checkbox input "true"
click at [396, 318] on label "Emotion" at bounding box center [622, 310] width 480 height 57
click at [396, 317] on input "Emotion" at bounding box center [403, 310] width 14 height 14
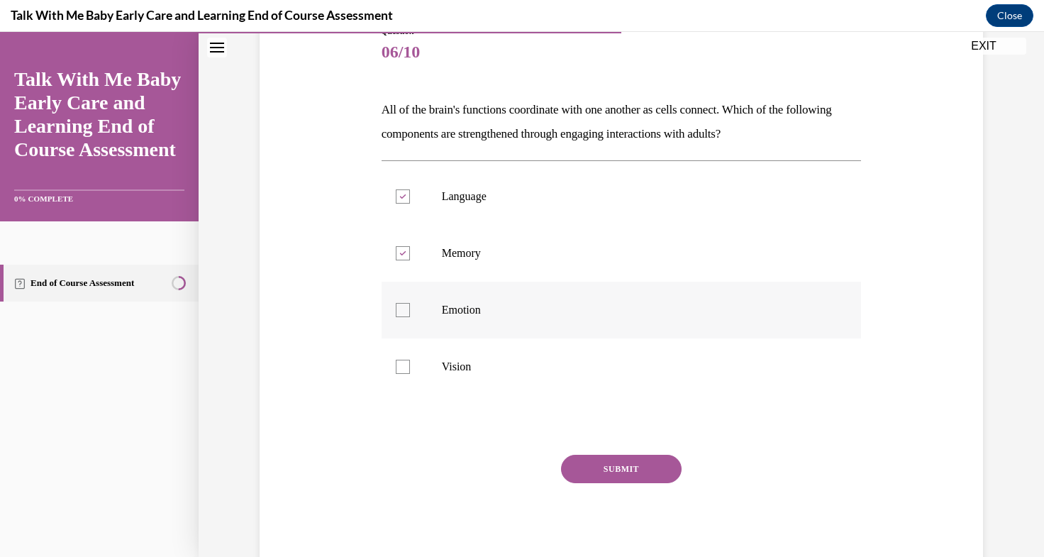
checkbox input "true"
click at [396, 361] on div at bounding box center [403, 367] width 14 height 14
click at [396, 361] on input "Vision" at bounding box center [403, 367] width 14 height 14
checkbox input "true"
click at [635, 467] on button "SUBMIT" at bounding box center [621, 469] width 121 height 28
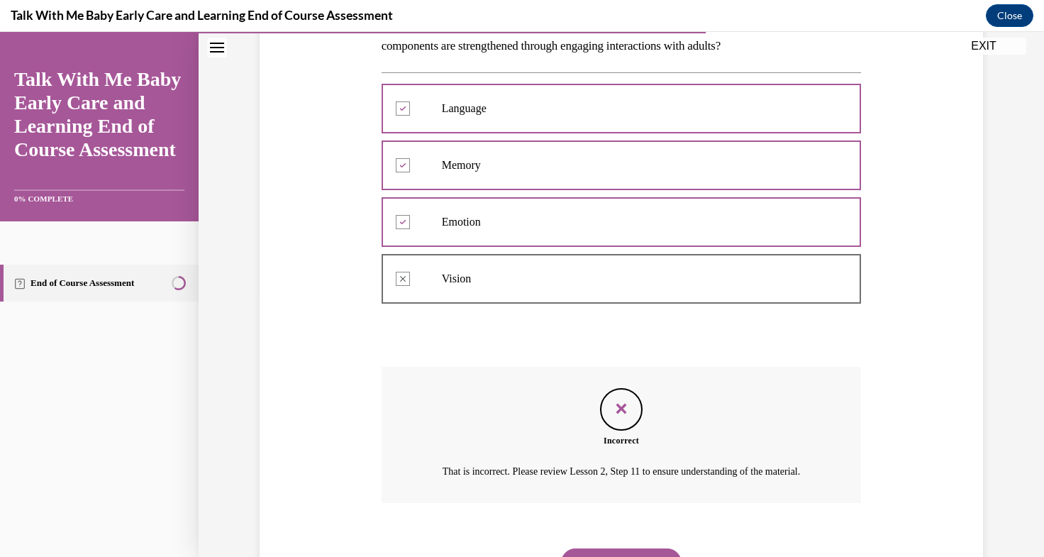
scroll to position [261, 0]
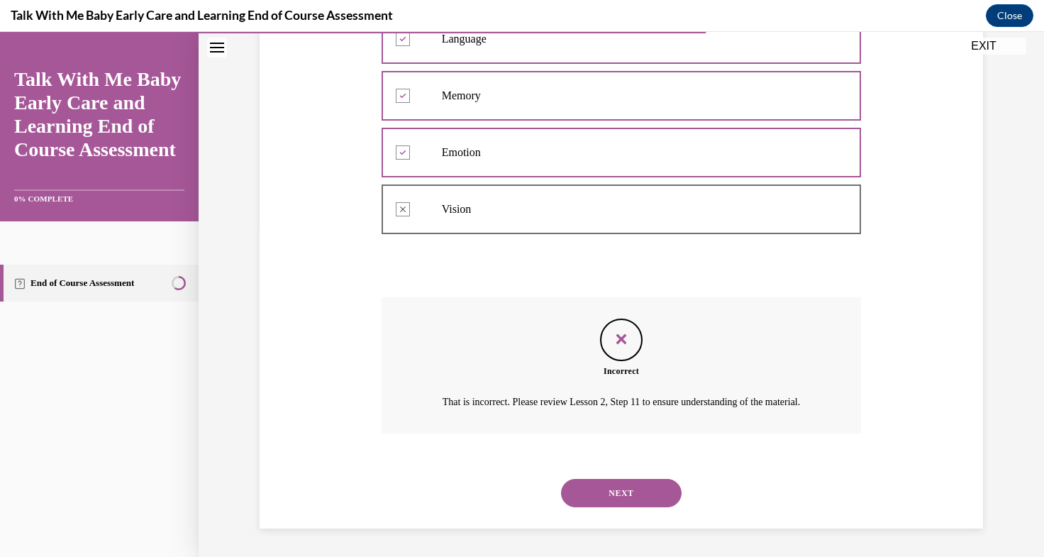
click at [594, 499] on button "NEXT" at bounding box center [621, 493] width 121 height 28
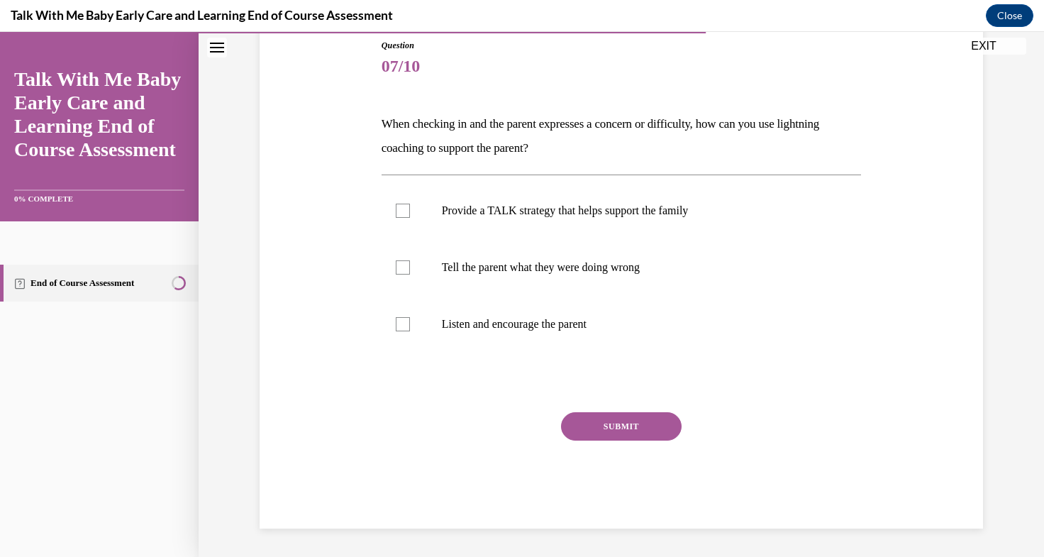
scroll to position [157, 0]
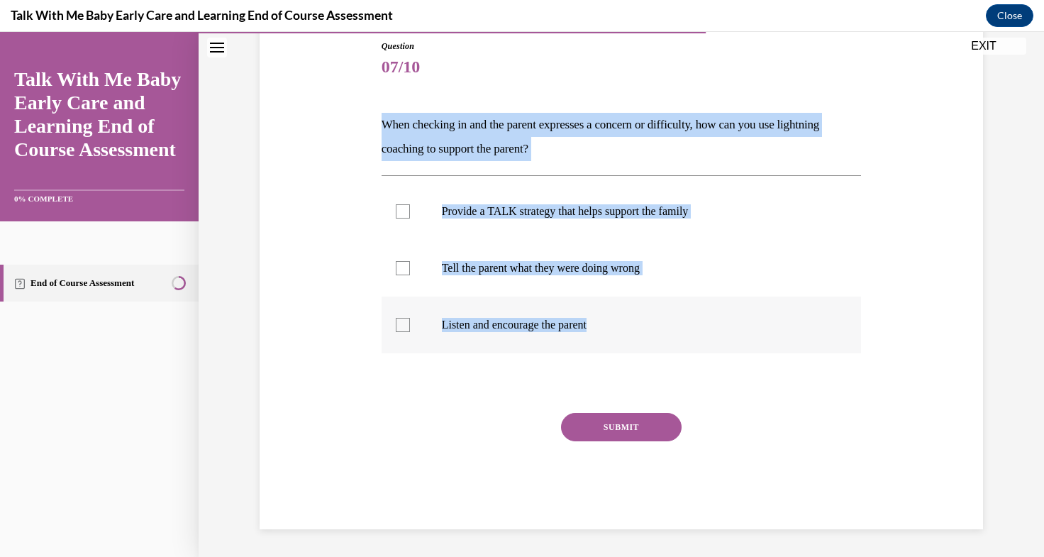
drag, startPoint x: 371, startPoint y: 118, endPoint x: 663, endPoint y: 321, distance: 355.3
click at [663, 321] on div "Question 07/10 When checking in and the parent expresses a concern or difficult…" at bounding box center [621, 263] width 730 height 532
copy div "When checking in and the parent expresses a concern or difficulty, how can you …"
click at [438, 229] on label "Provide a TALK strategy that helps support the family" at bounding box center [622, 211] width 480 height 57
click at [410, 218] on input "Provide a TALK strategy that helps support the family" at bounding box center [403, 211] width 14 height 14
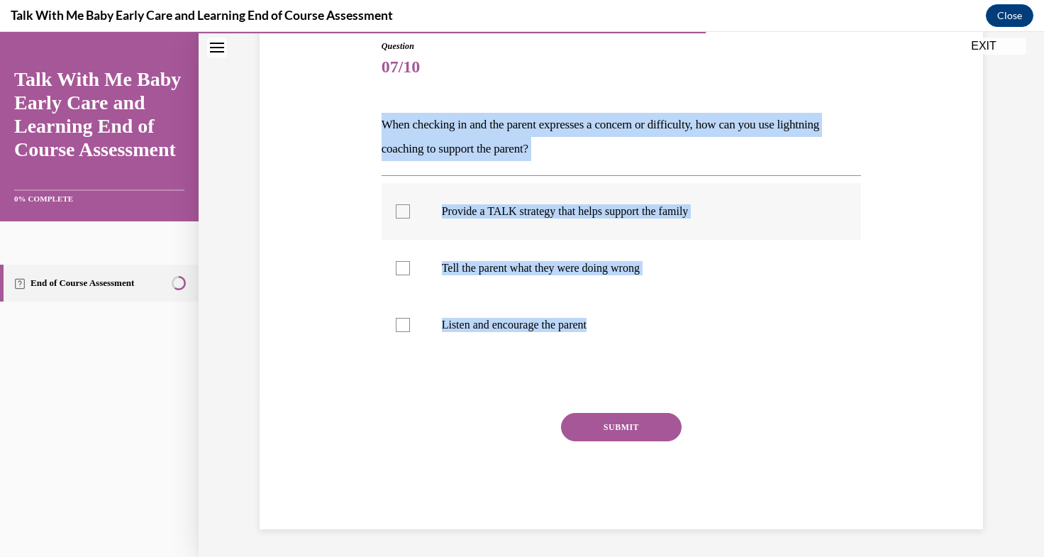
checkbox input "true"
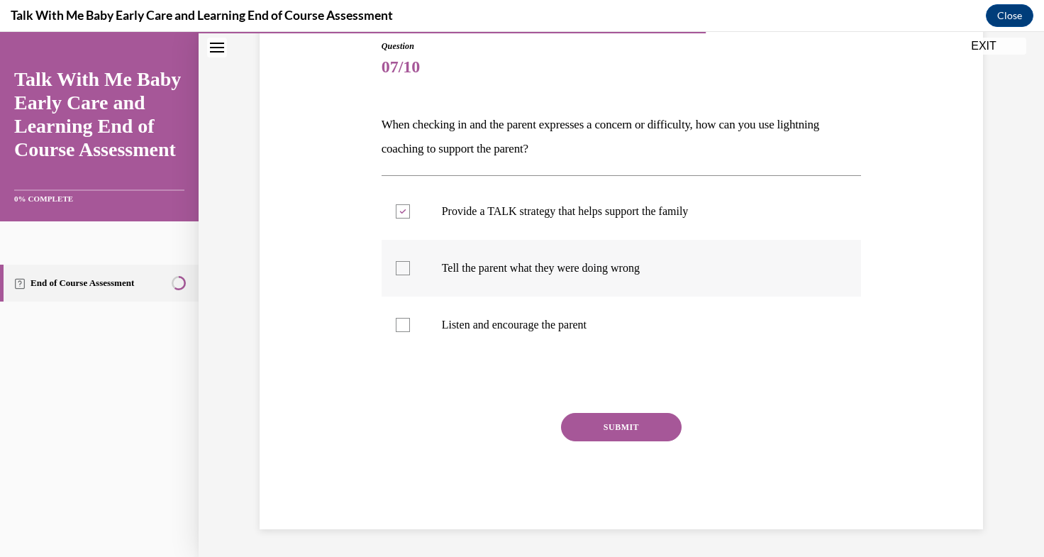
click at [459, 267] on p "Tell the parent what they were doing wrong" at bounding box center [634, 268] width 384 height 14
click at [410, 267] on input "Tell the parent what they were doing wrong" at bounding box center [403, 268] width 14 height 14
click at [459, 267] on p "Tell the parent what they were doing wrong" at bounding box center [634, 268] width 384 height 14
click at [410, 267] on input "Tell the parent what they were doing wrong" at bounding box center [403, 268] width 14 height 14
checkbox input "false"
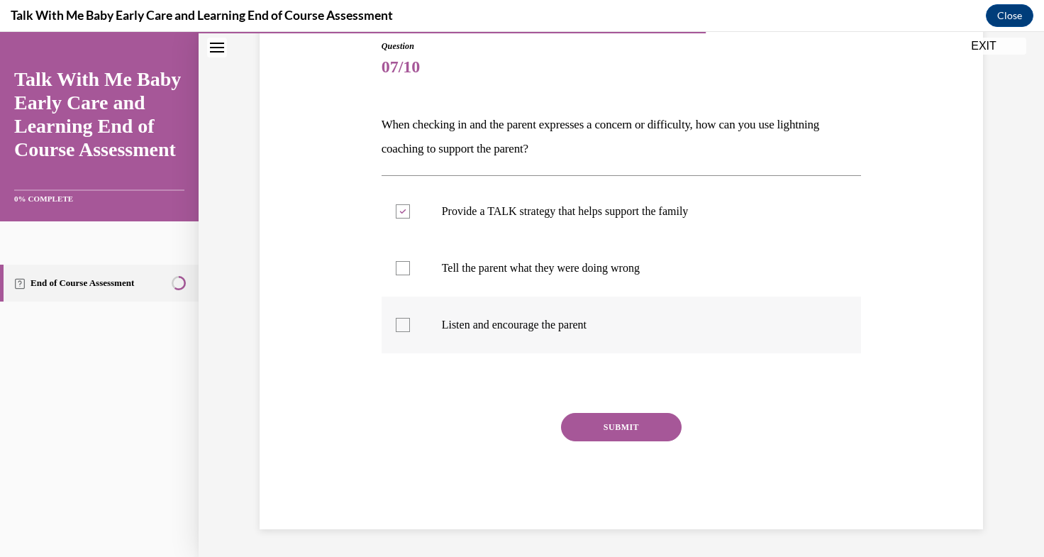
click at [478, 334] on label "Listen and encourage the parent" at bounding box center [622, 324] width 480 height 57
click at [410, 332] on input "Listen and encourage the parent" at bounding box center [403, 325] width 14 height 14
checkbox input "true"
click at [603, 428] on button "SUBMIT" at bounding box center [621, 427] width 121 height 28
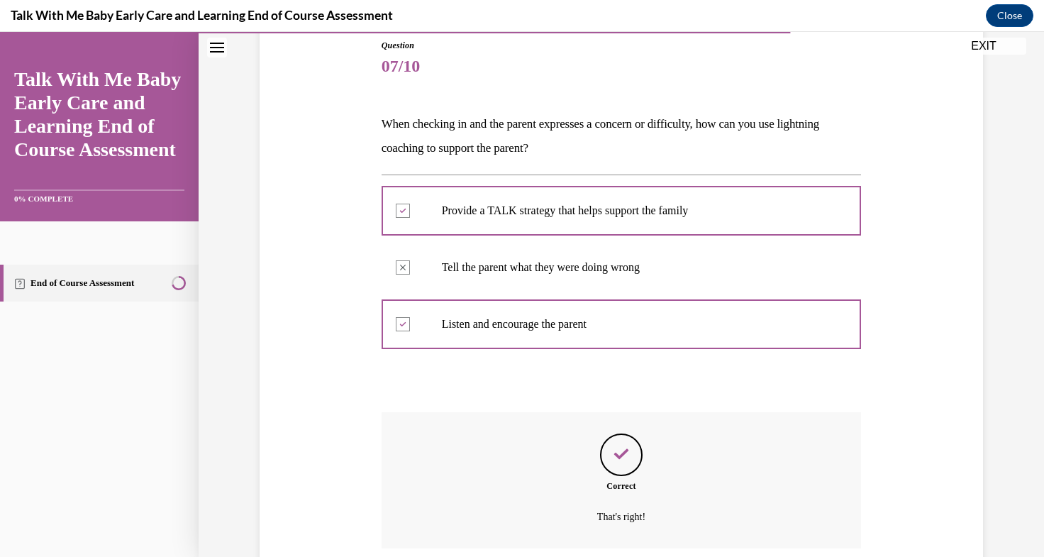
scroll to position [273, 0]
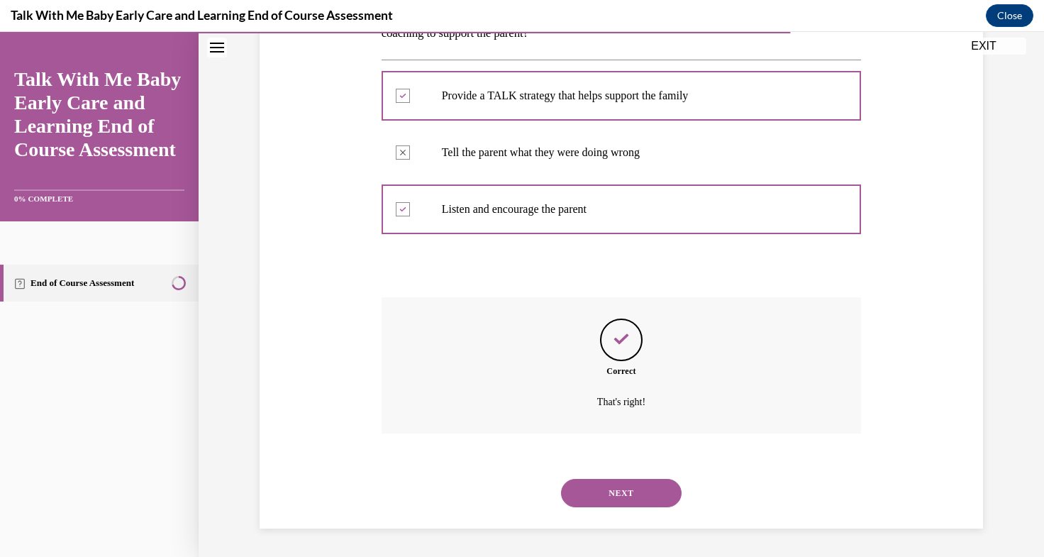
click at [600, 496] on button "NEXT" at bounding box center [621, 493] width 121 height 28
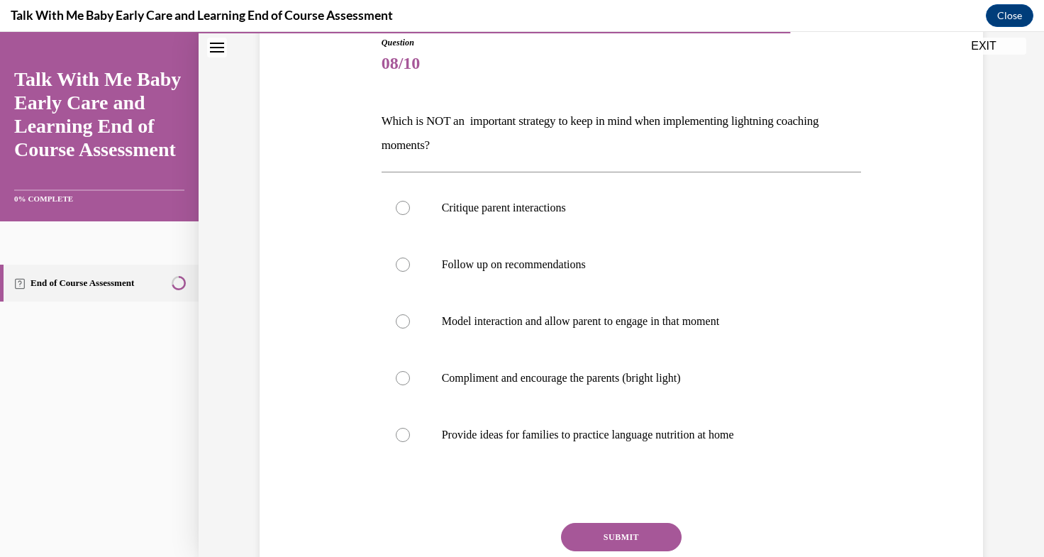
scroll to position [184, 0]
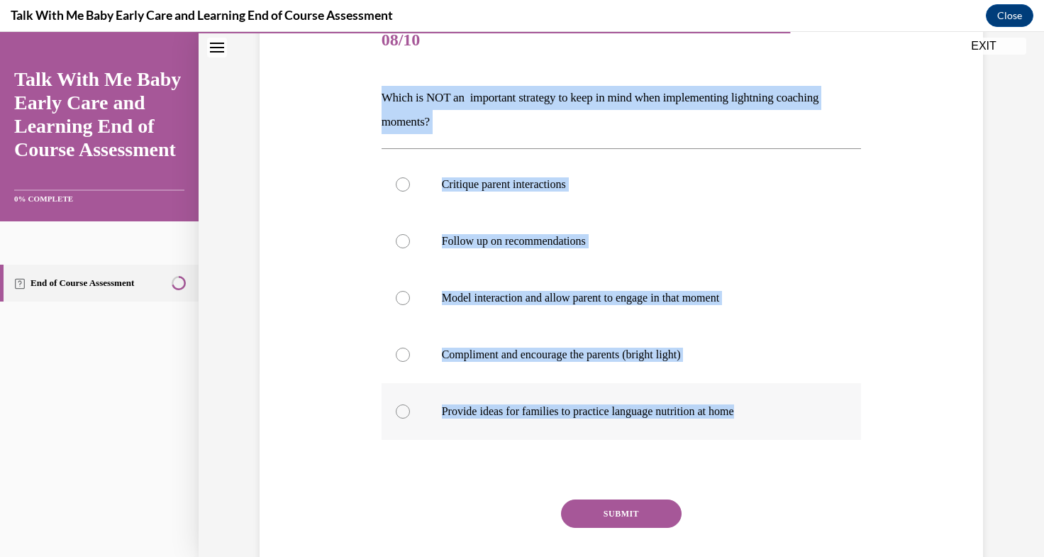
drag, startPoint x: 373, startPoint y: 90, endPoint x: 769, endPoint y: 432, distance: 522.9
click at [769, 432] on div "Question 08/10 Which is NOT an important strategy to keep in mind when implemen…" at bounding box center [621, 303] width 487 height 624
copy div "Which is NOT an important strategy to keep in mind when implementing lightning …"
click at [330, 258] on div "Question 08/10 Which is NOT an important strategy to keep in mind when implemen…" at bounding box center [621, 292] width 730 height 645
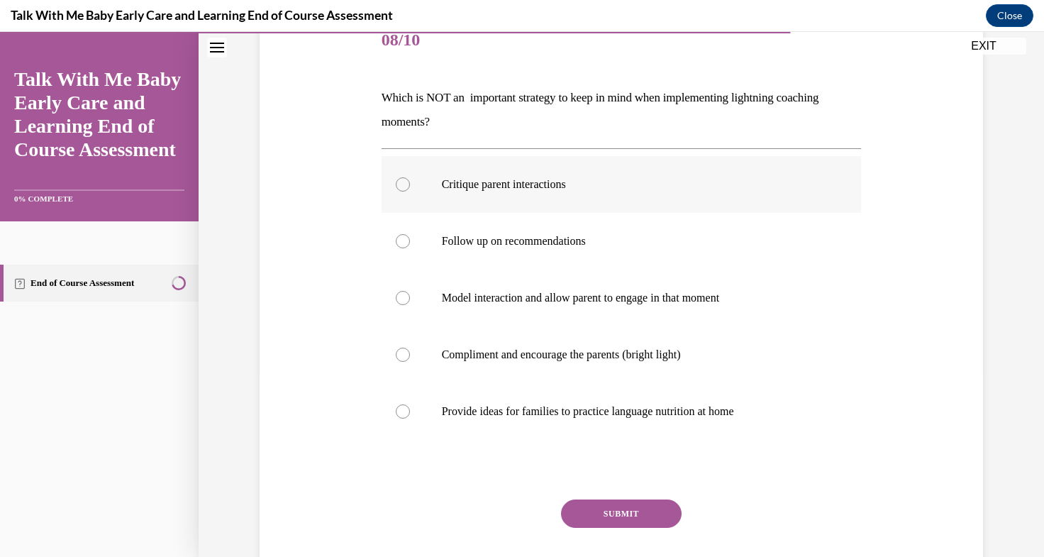
click at [483, 187] on p "Critique parent interactions" at bounding box center [634, 184] width 384 height 14
click at [410, 187] on input "Critique parent interactions" at bounding box center [403, 184] width 14 height 14
radio input "true"
click at [606, 502] on button "SUBMIT" at bounding box center [621, 513] width 121 height 28
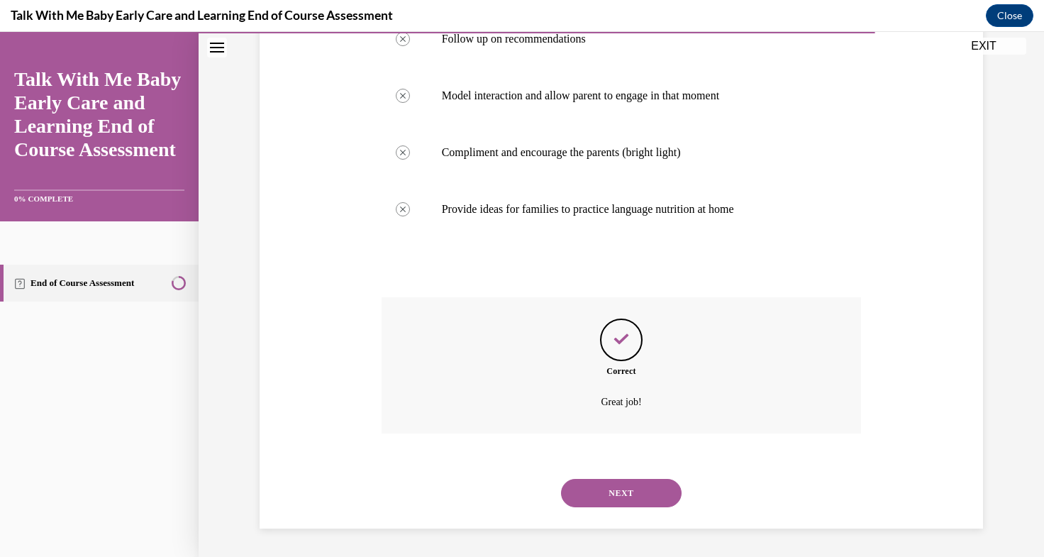
click at [584, 492] on button "NEXT" at bounding box center [621, 493] width 121 height 28
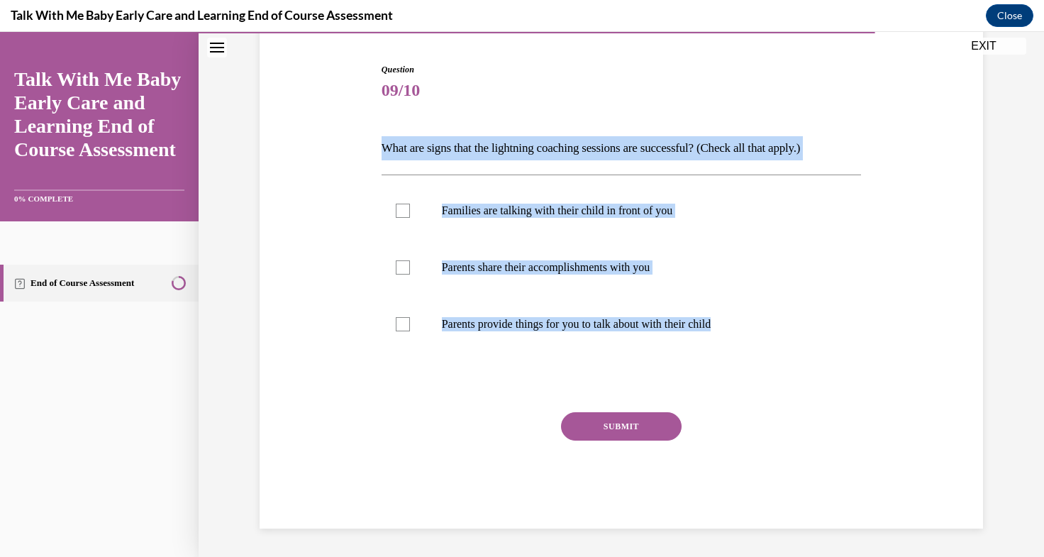
drag, startPoint x: 406, startPoint y: 160, endPoint x: 814, endPoint y: 352, distance: 451.1
click at [814, 352] on div "Question 09/10 What are signs that the lightning coaching sessions are successf…" at bounding box center [621, 285] width 487 height 486
copy div "What are signs that the lightning coaching sessions are successful? (Check all …"
click at [463, 213] on p "Families are talking with their child in front of you" at bounding box center [634, 211] width 384 height 14
click at [410, 213] on input "Families are talking with their child in front of you" at bounding box center [403, 211] width 14 height 14
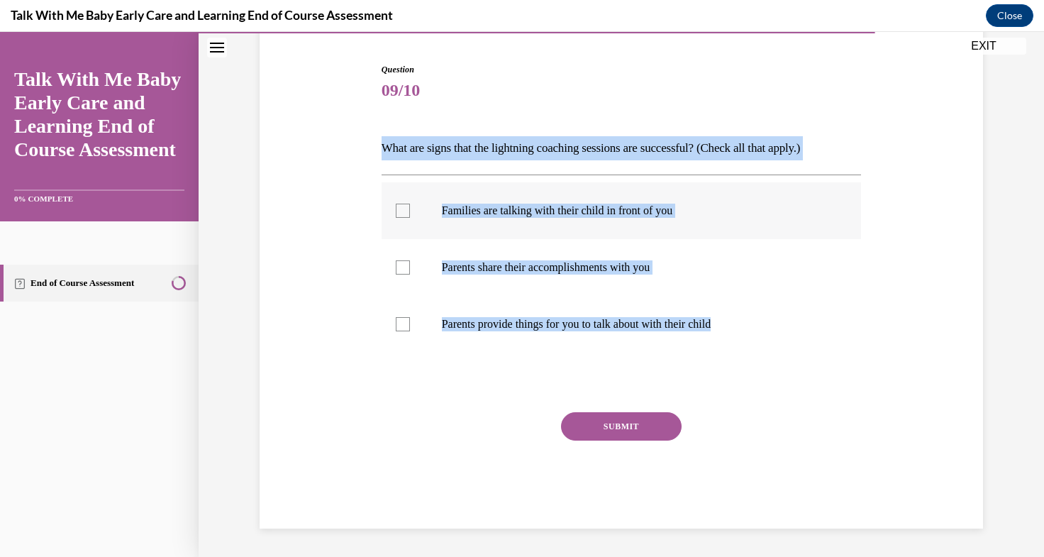
checkbox input "true"
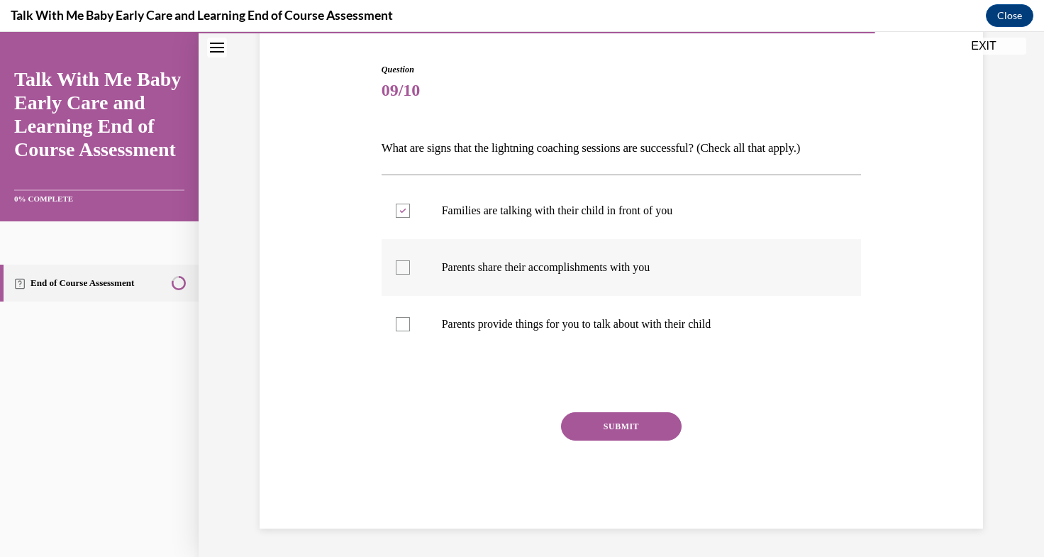
click at [485, 271] on p "Parents share their accomplishments with you" at bounding box center [634, 267] width 384 height 14
click at [410, 271] on input "Parents share their accomplishments with you" at bounding box center [403, 267] width 14 height 14
checkbox input "true"
click at [513, 335] on label "Parents provide things for you to talk about with their child" at bounding box center [622, 324] width 480 height 57
click at [410, 331] on input "Parents provide things for you to talk about with their child" at bounding box center [403, 324] width 14 height 14
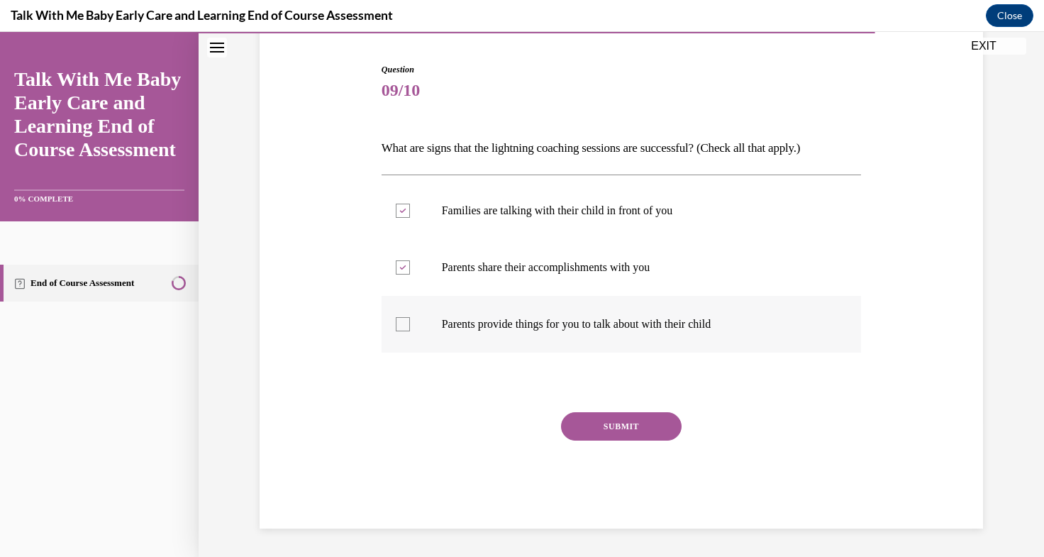
checkbox input "true"
click at [611, 438] on button "SUBMIT" at bounding box center [621, 426] width 121 height 28
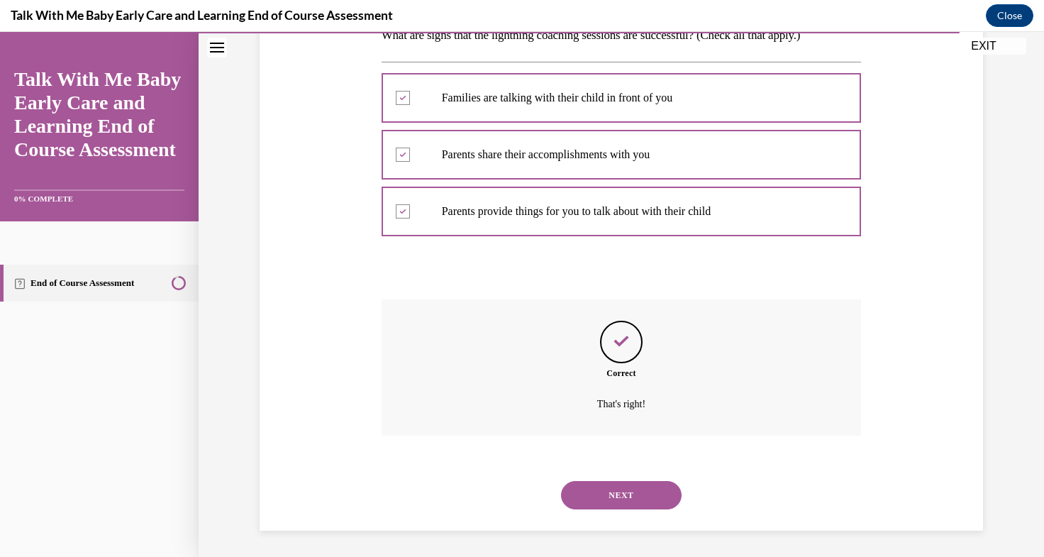
scroll to position [249, 0]
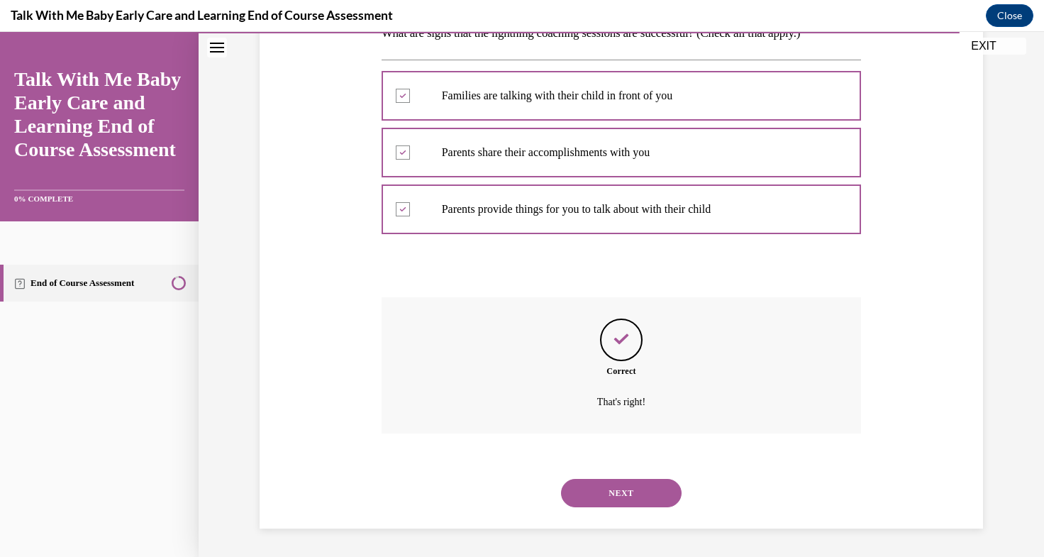
click at [588, 489] on button "NEXT" at bounding box center [621, 493] width 121 height 28
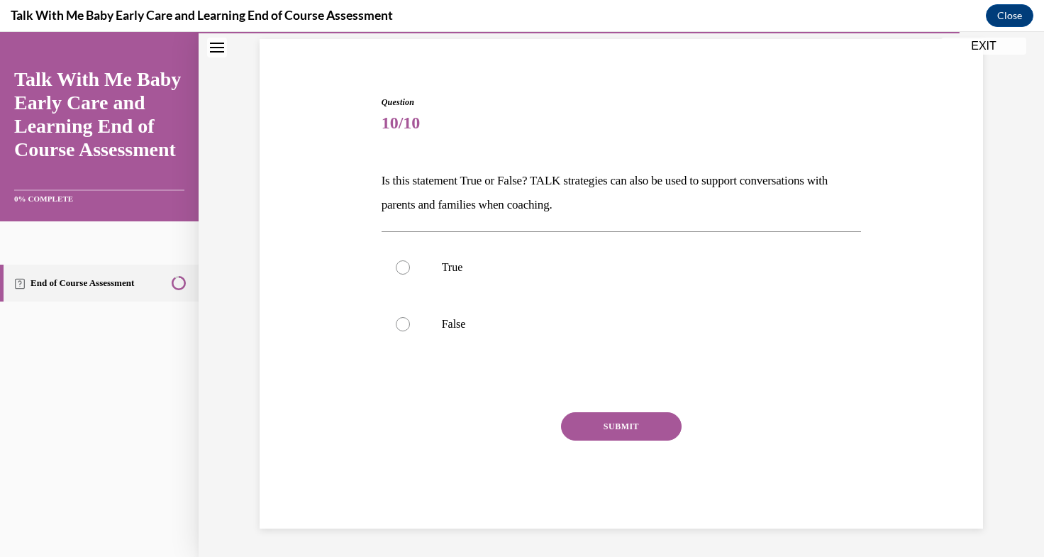
scroll to position [101, 0]
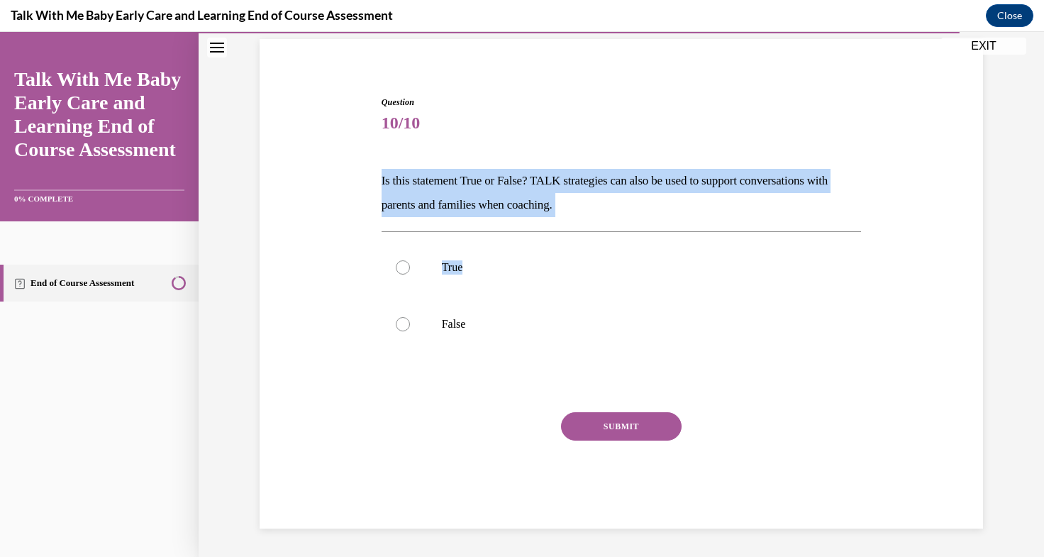
drag, startPoint x: 372, startPoint y: 176, endPoint x: 598, endPoint y: 237, distance: 233.6
click at [598, 237] on div "Question 10/10 Is this statement True or False? TALK strategies can also be use…" at bounding box center [621, 301] width 487 height 454
click at [459, 155] on div "Question 10/10 Is this statement True or False? TALK strategies can also be use…" at bounding box center [622, 312] width 480 height 433
drag, startPoint x: 383, startPoint y: 181, endPoint x: 600, endPoint y: 199, distance: 217.7
click at [600, 199] on div "Question 10/10 Is this statement True or False? TALK strategies can also be use…" at bounding box center [621, 290] width 730 height 475
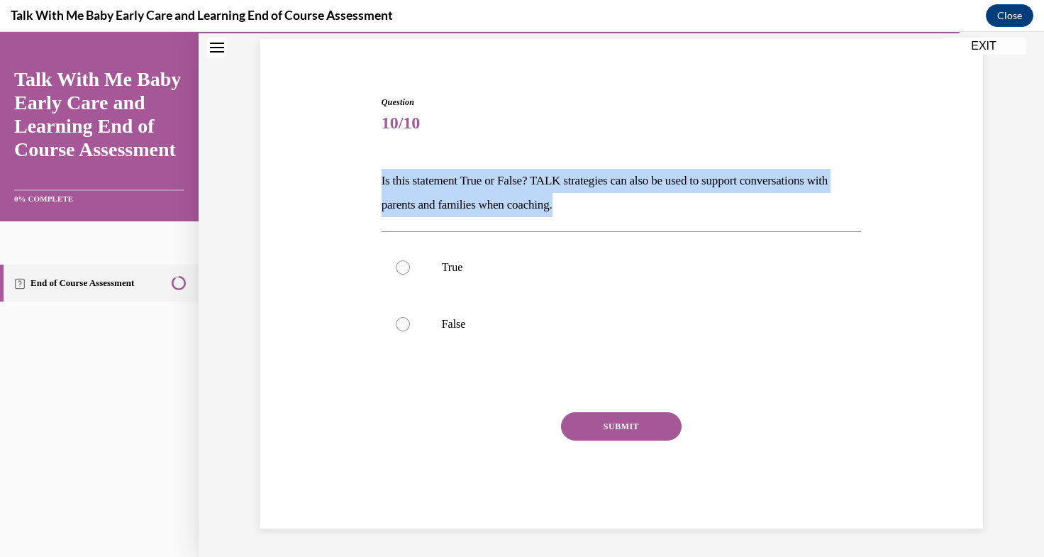
copy p "Is this statement True or False? TALK strategies can also be used to support co…"
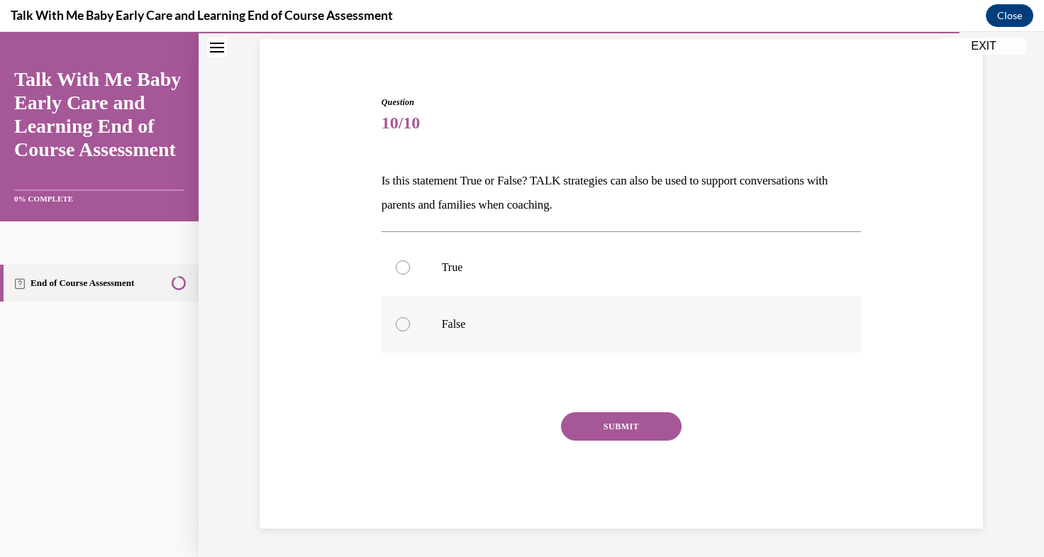
click at [448, 303] on label "False" at bounding box center [622, 324] width 480 height 57
click at [410, 317] on input "False" at bounding box center [403, 324] width 14 height 14
radio input "true"
click at [444, 260] on label "True" at bounding box center [622, 267] width 480 height 57
click at [410, 260] on input "True" at bounding box center [403, 267] width 14 height 14
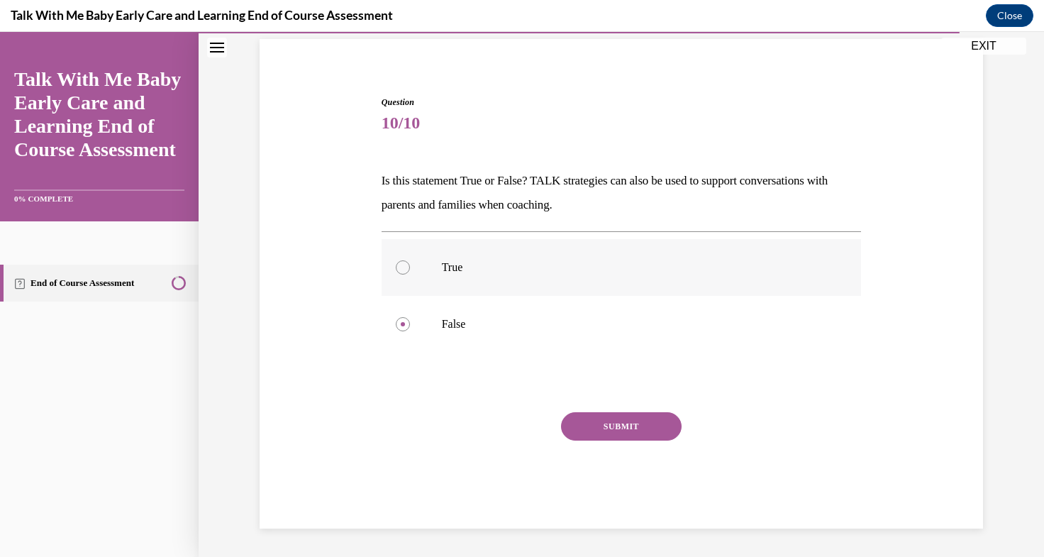
radio input "true"
click at [611, 426] on button "SUBMIT" at bounding box center [621, 426] width 121 height 28
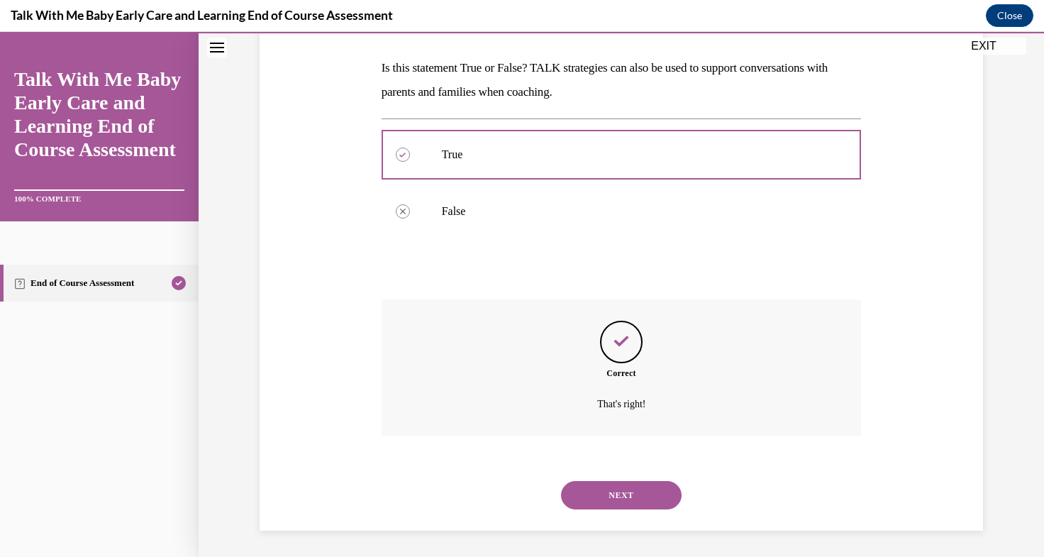
scroll to position [216, 0]
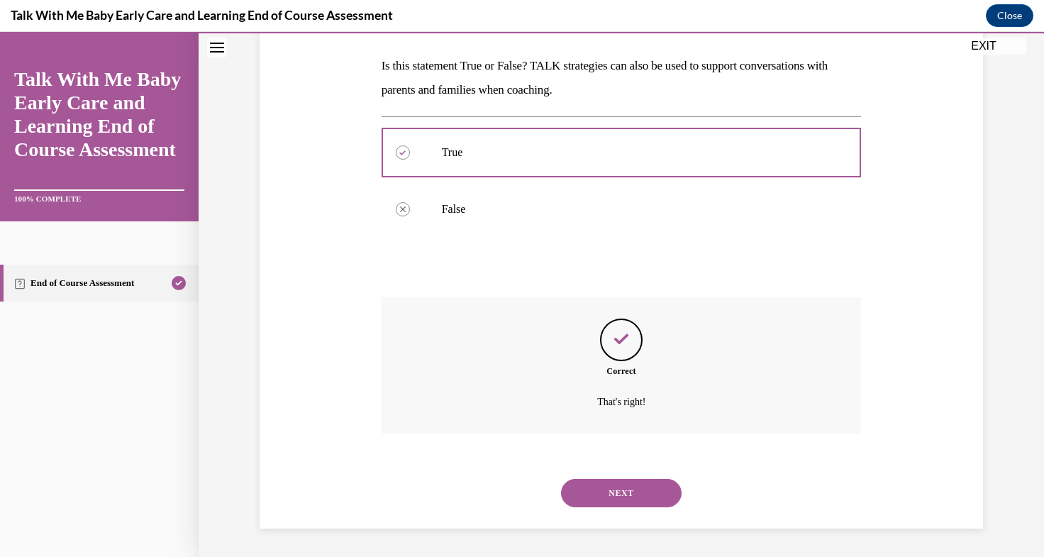
click at [611, 489] on button "NEXT" at bounding box center [621, 493] width 121 height 28
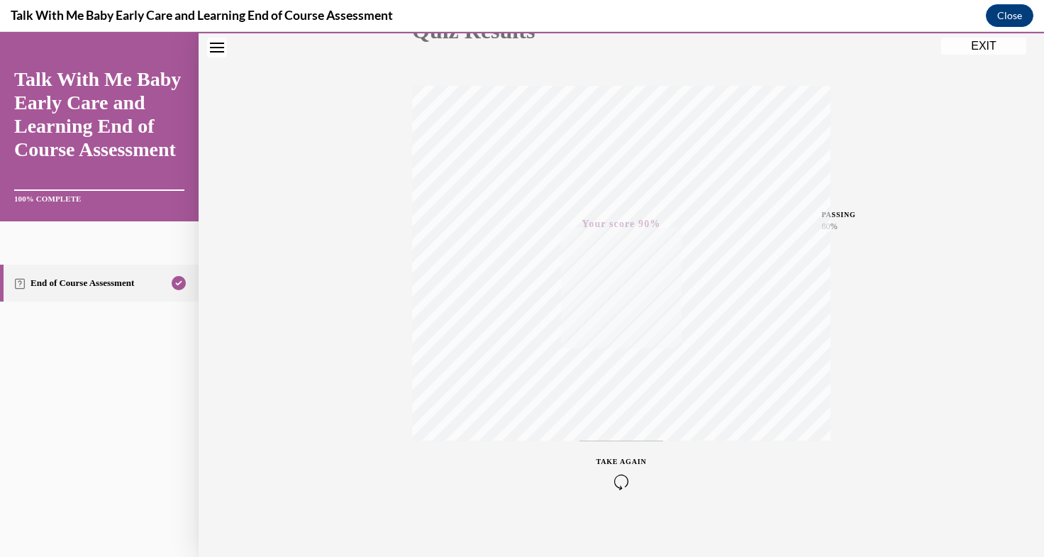
scroll to position [202, 0]
click at [989, 45] on button "EXIT" at bounding box center [983, 46] width 85 height 17
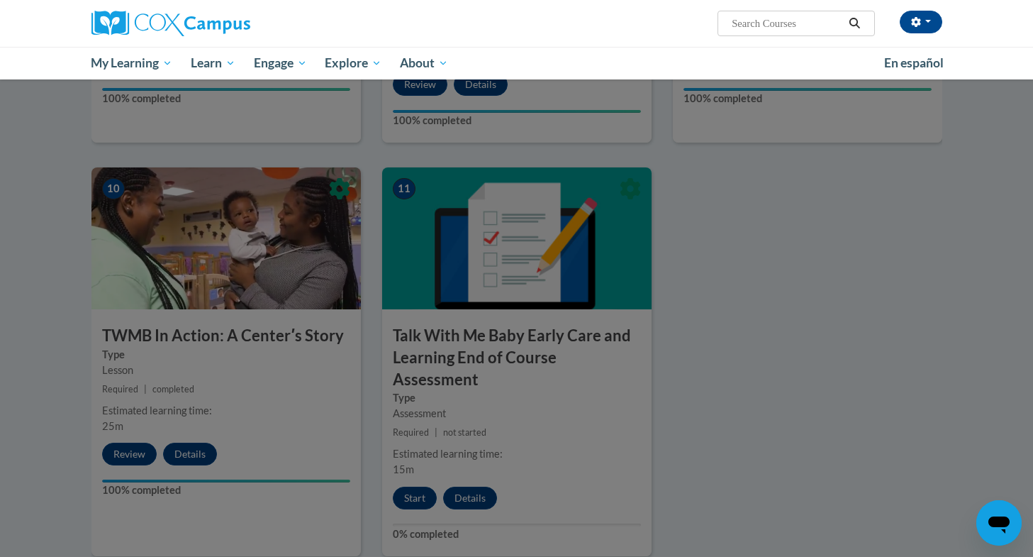
drag, startPoint x: 636, startPoint y: 311, endPoint x: 776, endPoint y: 338, distance: 142.3
click at [776, 338] on div at bounding box center [516, 278] width 1033 height 557
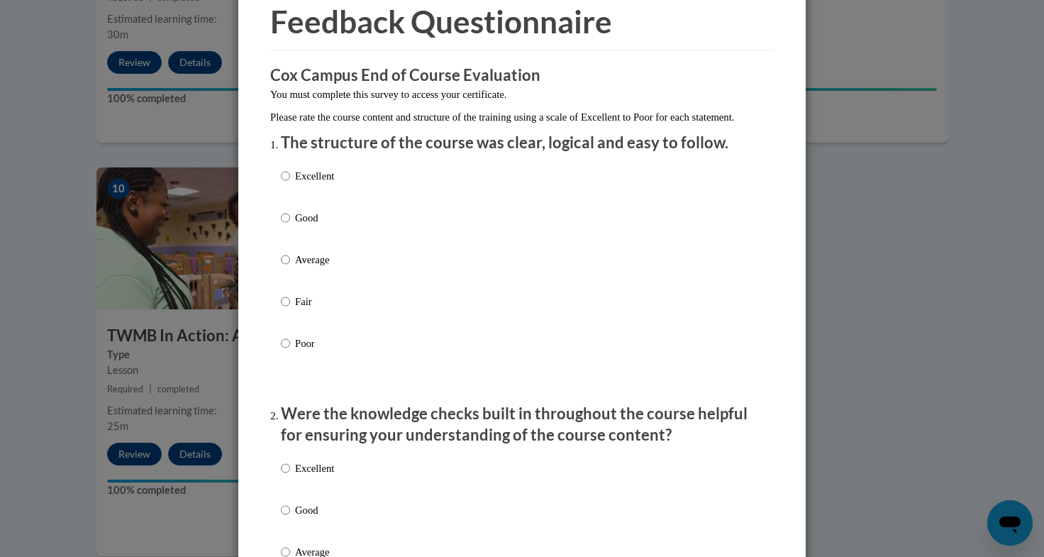
click at [306, 184] on p "Excellent" at bounding box center [314, 176] width 39 height 16
click at [290, 184] on input "Excellent" at bounding box center [285, 176] width 9 height 16
radio input "true"
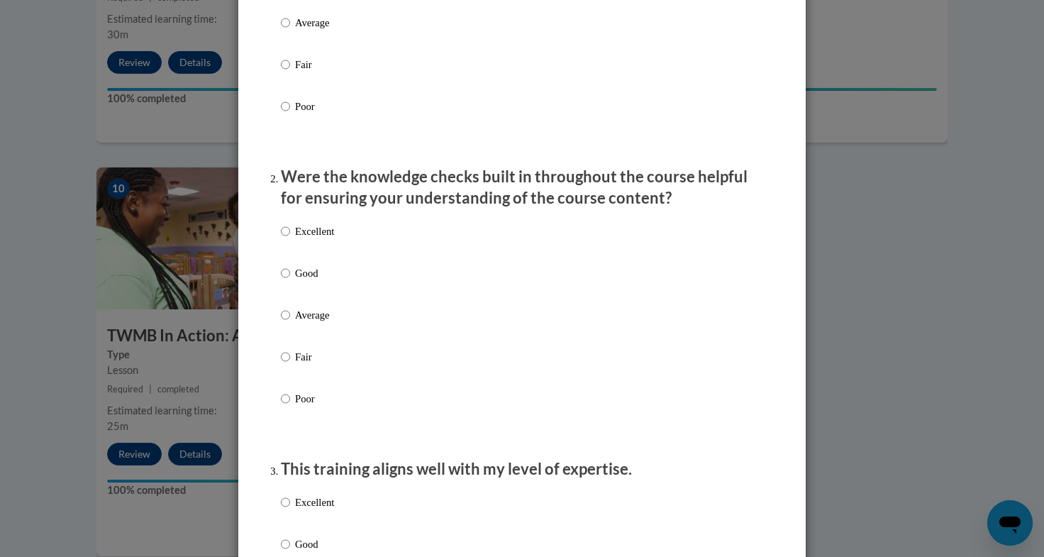
click at [295, 239] on p "Excellent" at bounding box center [314, 231] width 39 height 16
click at [290, 239] on input "Excellent" at bounding box center [285, 231] width 9 height 16
radio input "true"
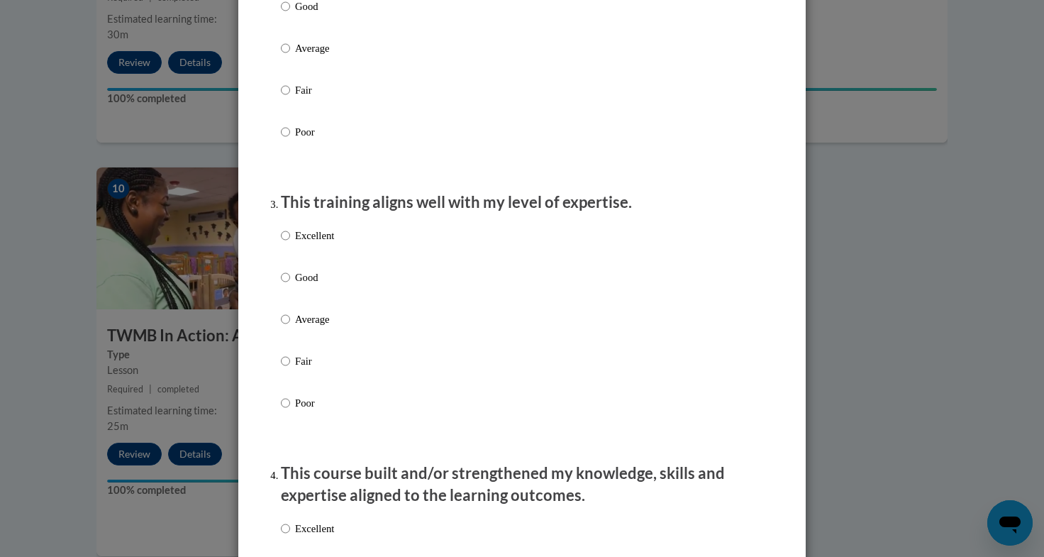
click at [310, 243] on p "Excellent" at bounding box center [314, 236] width 39 height 16
click at [290, 243] on input "Excellent" at bounding box center [285, 236] width 9 height 16
radio input "true"
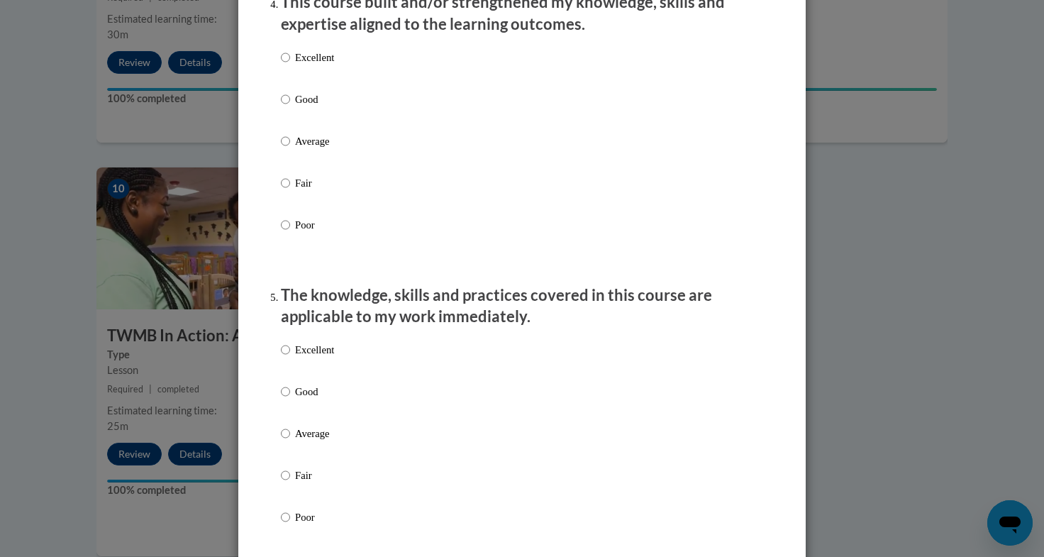
scroll to position [1063, 0]
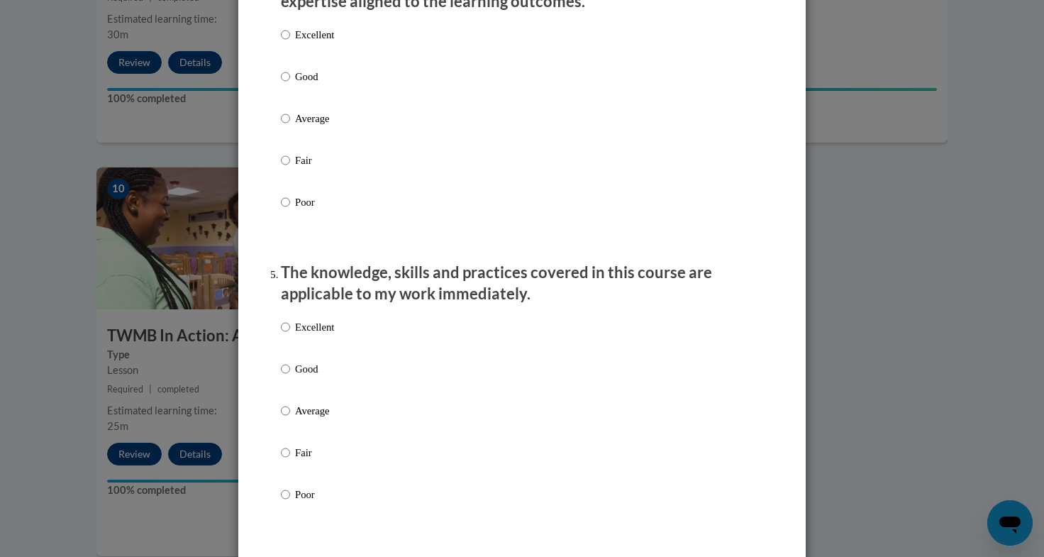
click at [299, 43] on p "Excellent" at bounding box center [314, 35] width 39 height 16
click at [290, 43] on input "Excellent" at bounding box center [285, 35] width 9 height 16
radio input "true"
click at [306, 335] on p "Excellent" at bounding box center [314, 327] width 39 height 16
click at [290, 335] on input "Excellent" at bounding box center [285, 327] width 9 height 16
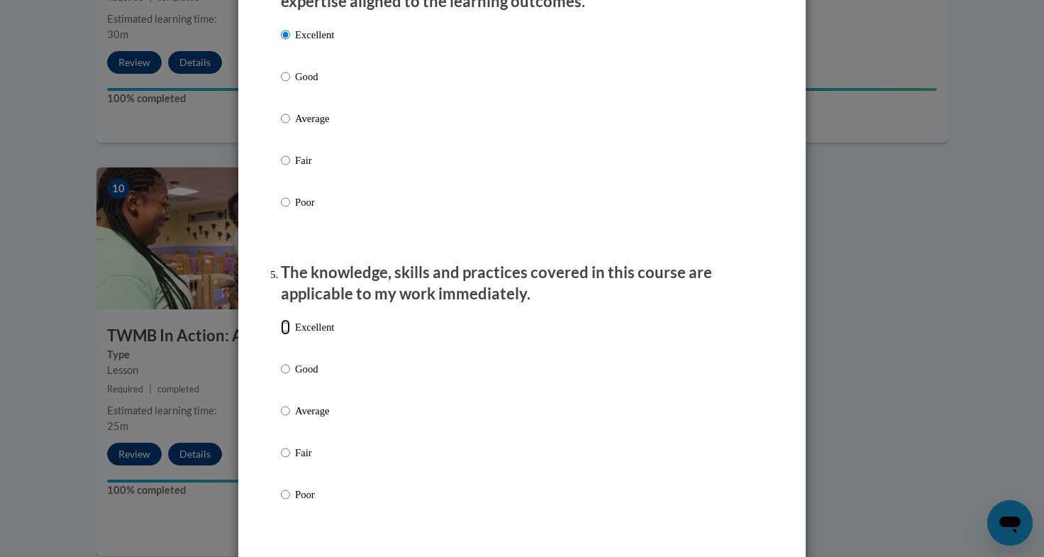
radio input "true"
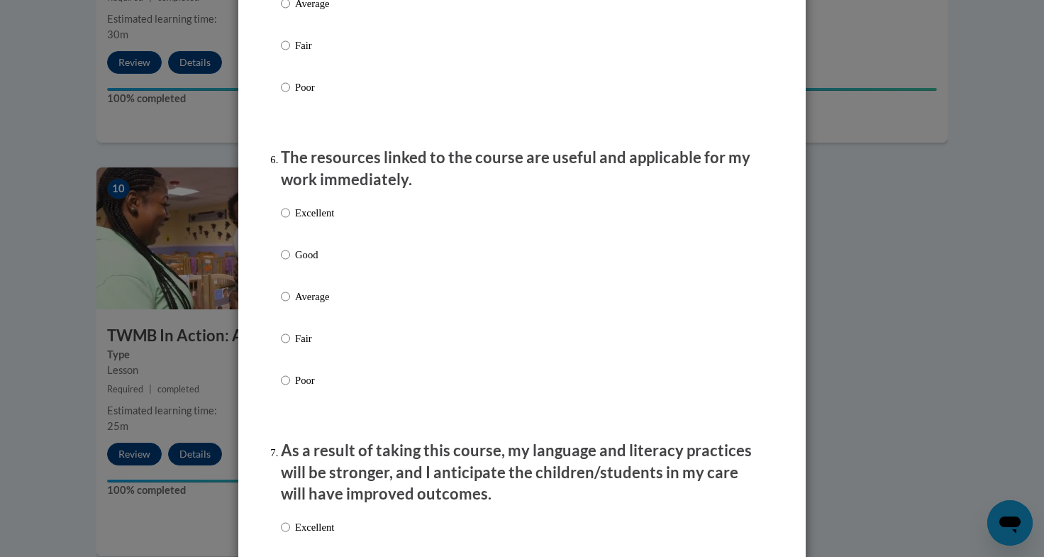
scroll to position [1497, 0]
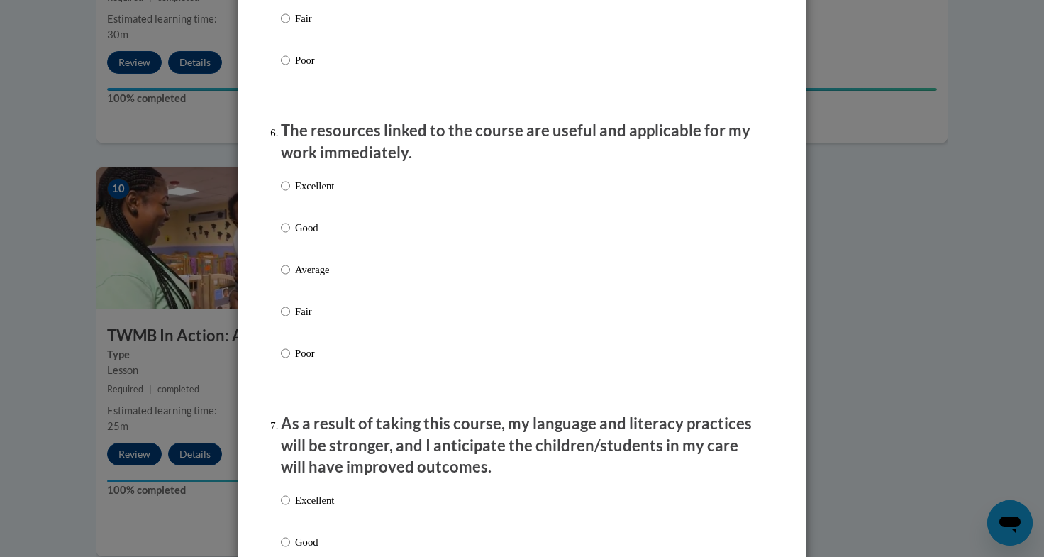
click at [295, 194] on p "Excellent" at bounding box center [314, 186] width 39 height 16
click at [290, 194] on input "Excellent" at bounding box center [285, 186] width 9 height 16
radio input "true"
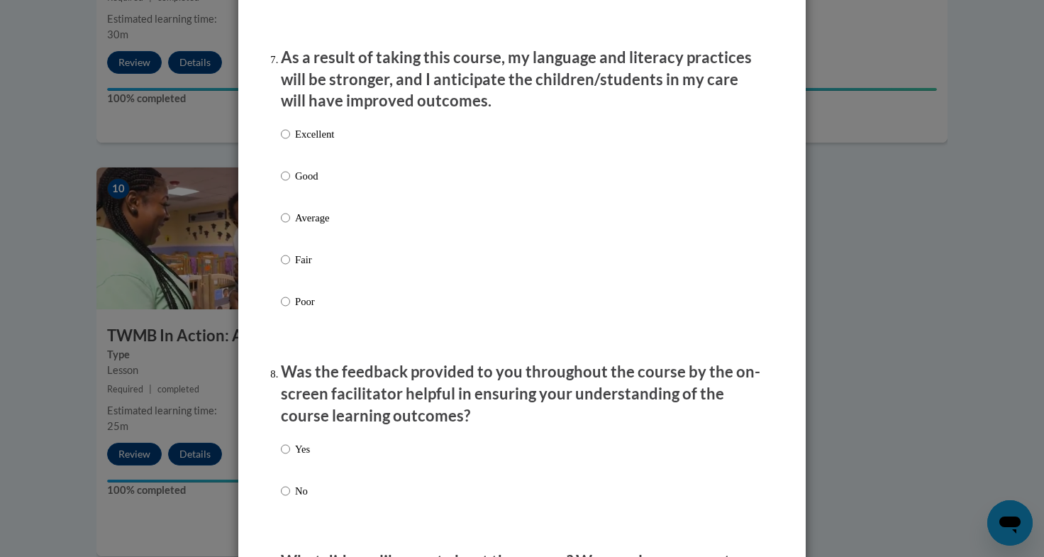
scroll to position [1872, 0]
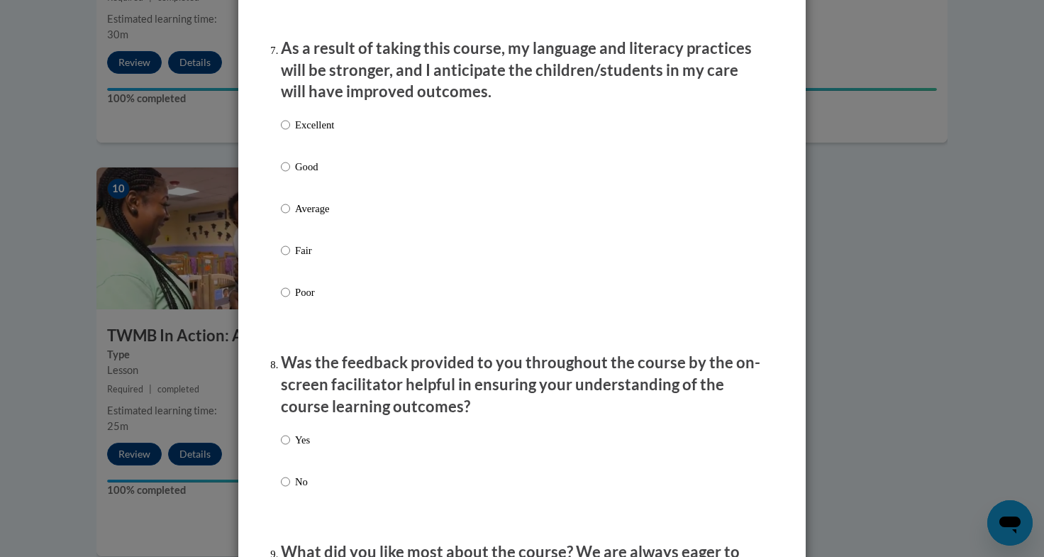
click at [312, 133] on p "Excellent" at bounding box center [314, 125] width 39 height 16
click at [290, 133] on input "Excellent" at bounding box center [285, 125] width 9 height 16
radio input "true"
click at [281, 468] on label "Yes" at bounding box center [295, 451] width 29 height 38
click at [281, 447] on input "Yes" at bounding box center [285, 440] width 9 height 16
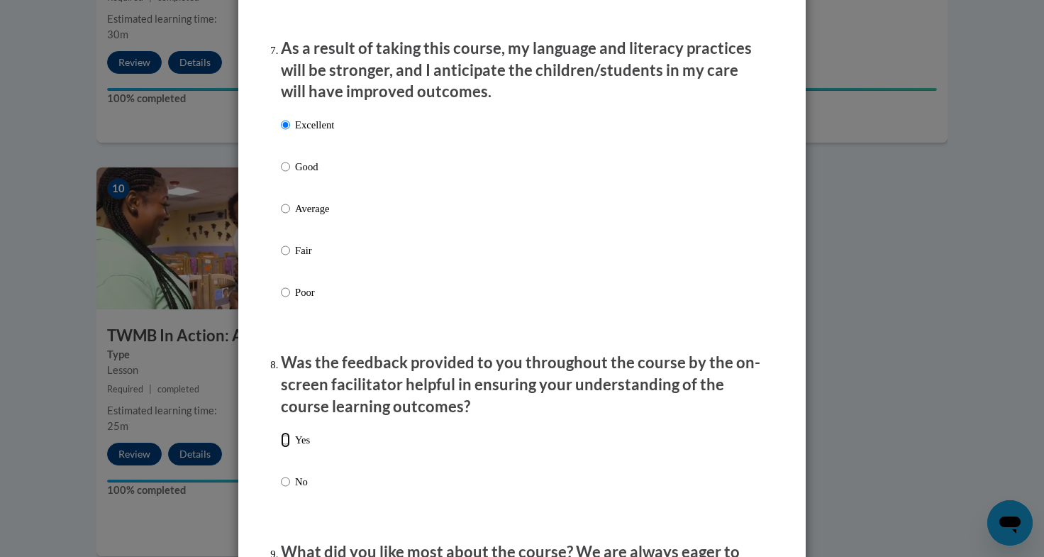
radio input "true"
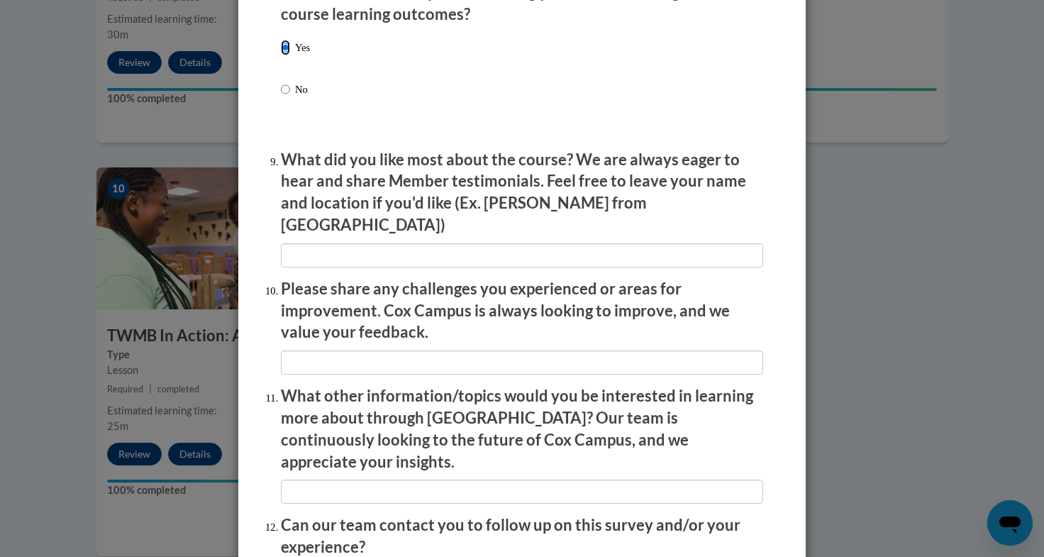
scroll to position [2393, 0]
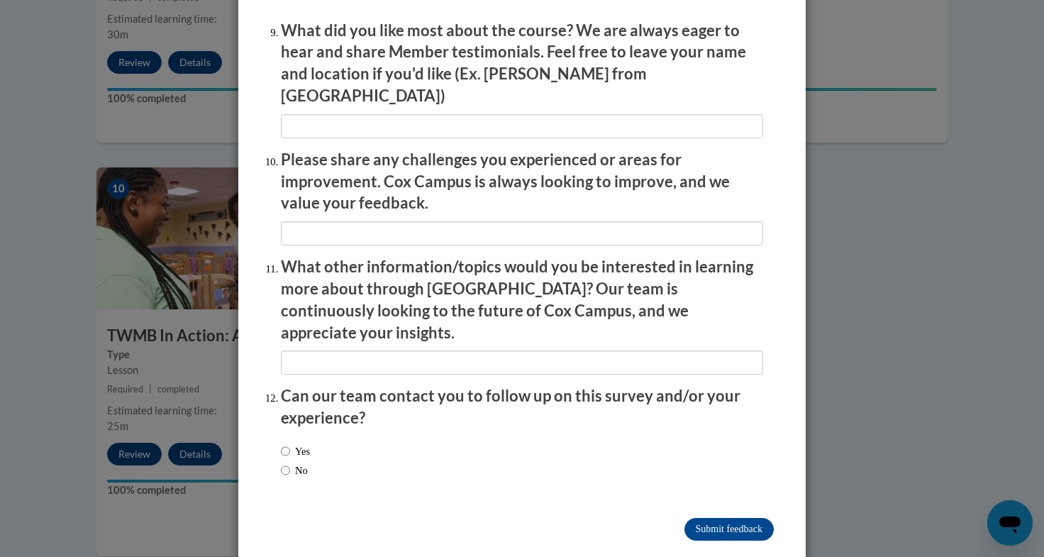
click at [295, 443] on label "Yes" at bounding box center [295, 451] width 29 height 16
click at [290, 443] on input "Yes" at bounding box center [285, 451] width 9 height 16
radio input "true"
click at [723, 518] on input "Submit feedback" at bounding box center [728, 529] width 89 height 23
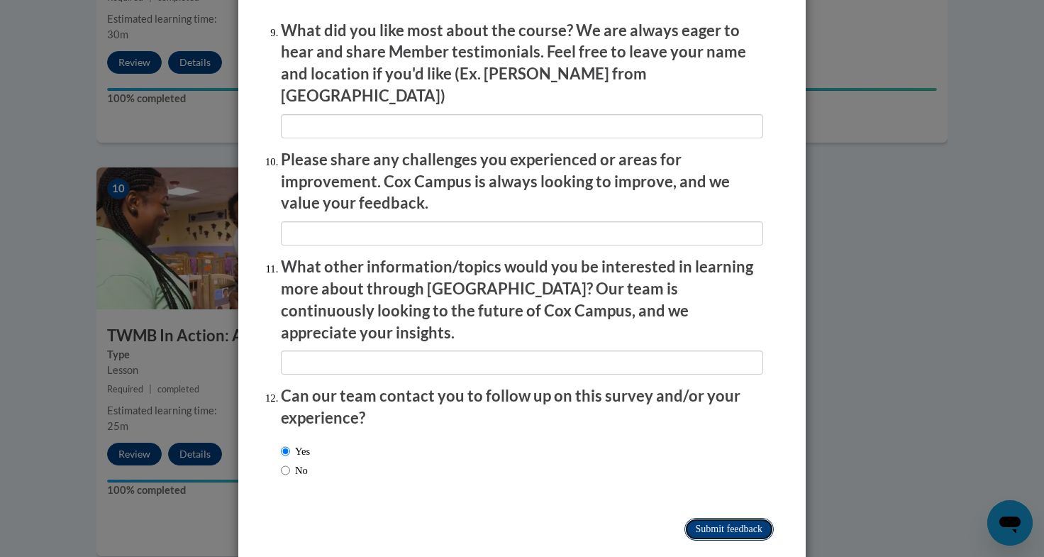
click at [716, 518] on input "Submitting" at bounding box center [728, 529] width 89 height 23
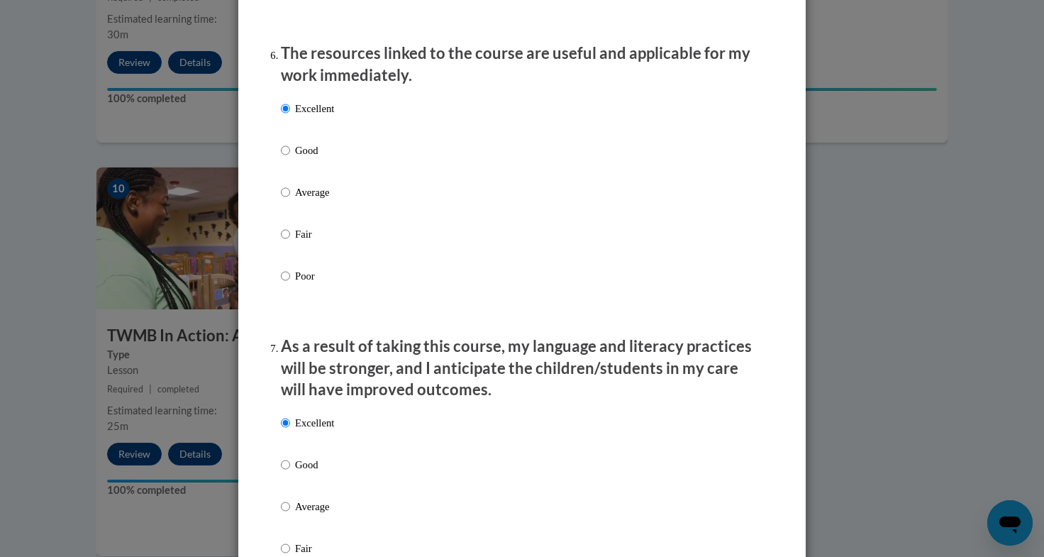
scroll to position [1379, 0]
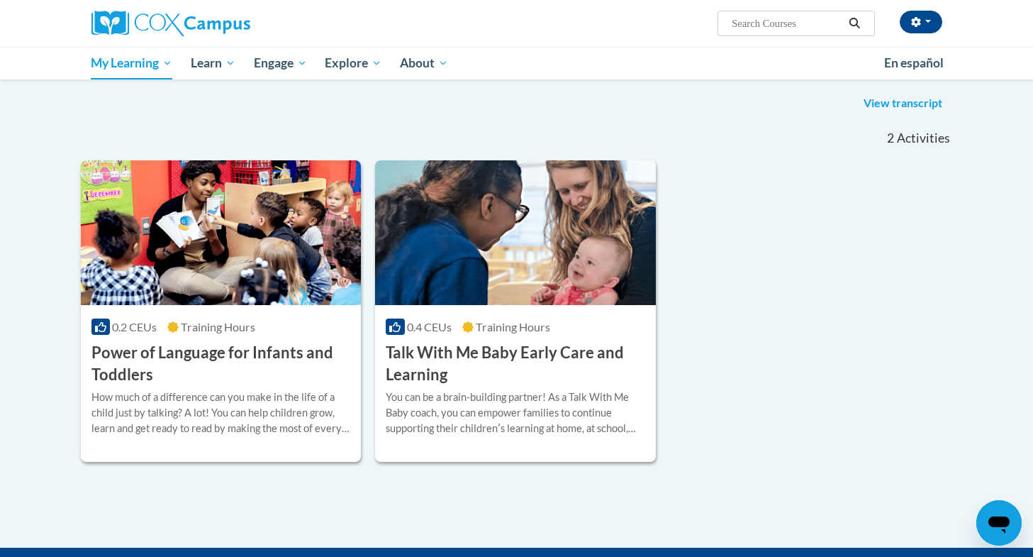
scroll to position [182, 0]
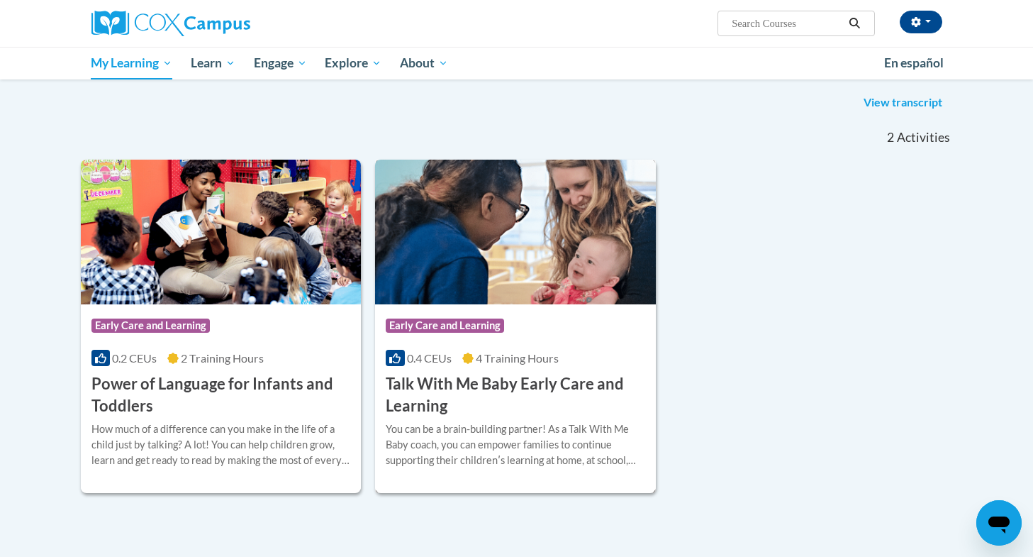
click at [451, 388] on h3 "Talk With Me Baby Early Care and Learning" at bounding box center [516, 395] width 260 height 44
